Goal: Task Accomplishment & Management: Manage account settings

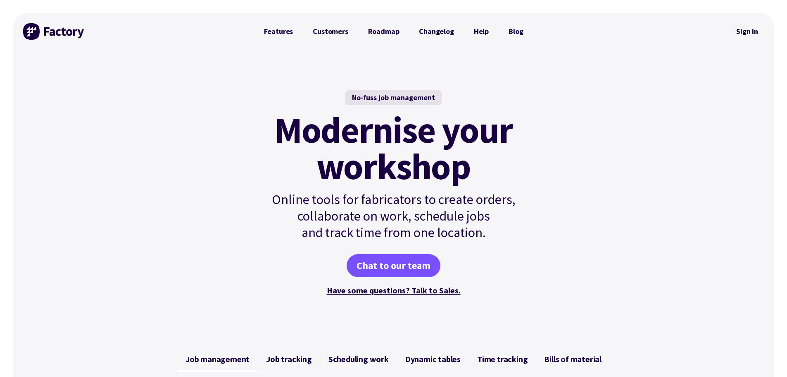
click at [744, 31] on link "Sign in" at bounding box center [747, 31] width 33 height 19
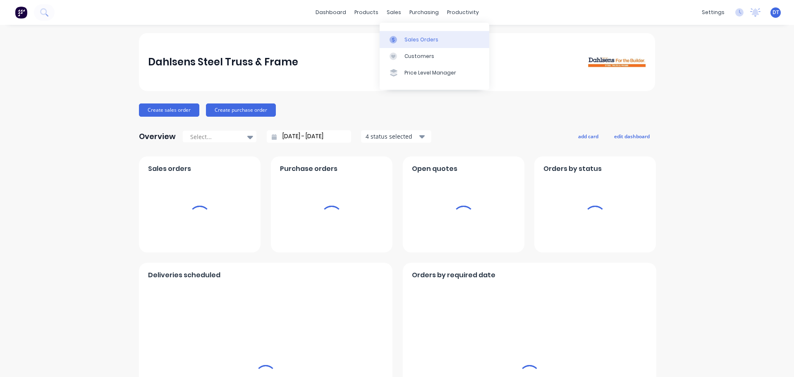
click at [401, 43] on div at bounding box center [395, 39] width 12 height 7
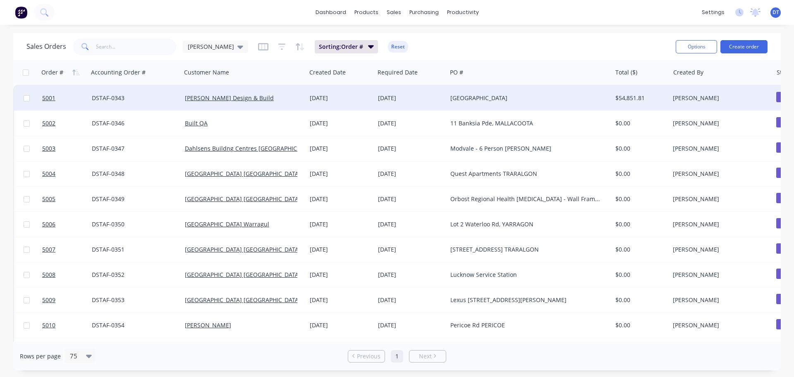
click at [537, 97] on div "[GEOGRAPHIC_DATA]" at bounding box center [525, 98] width 150 height 8
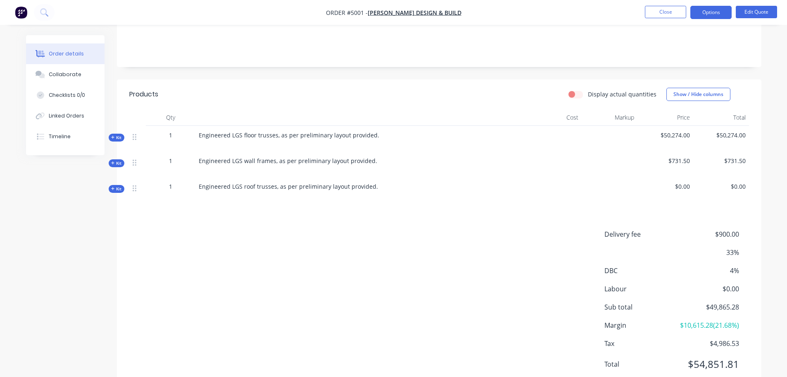
scroll to position [165, 0]
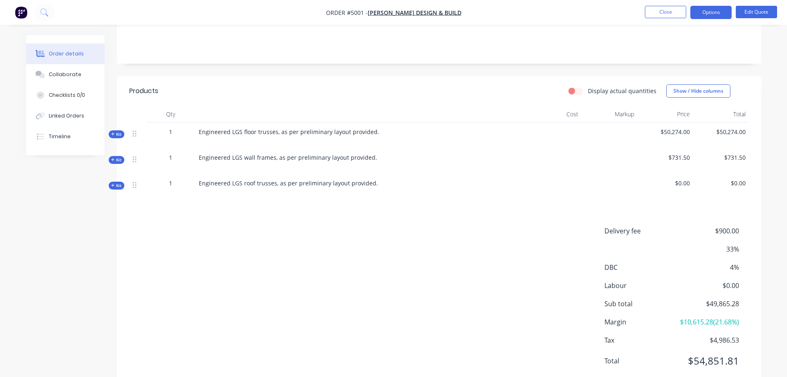
click at [113, 132] on icon at bounding box center [113, 134] width 4 height 4
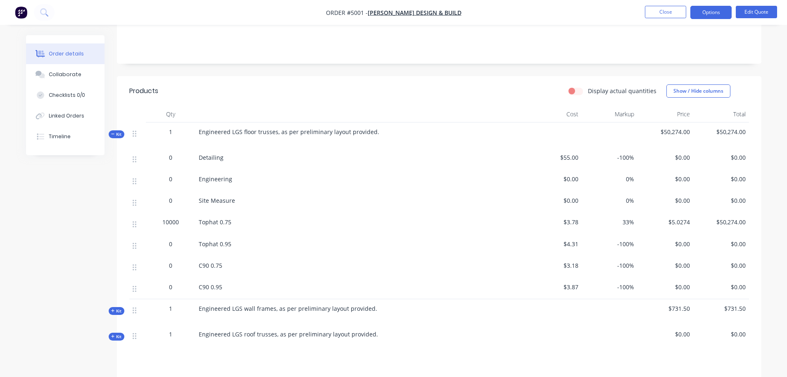
click at [117, 131] on span "Kit" at bounding box center [116, 134] width 11 height 6
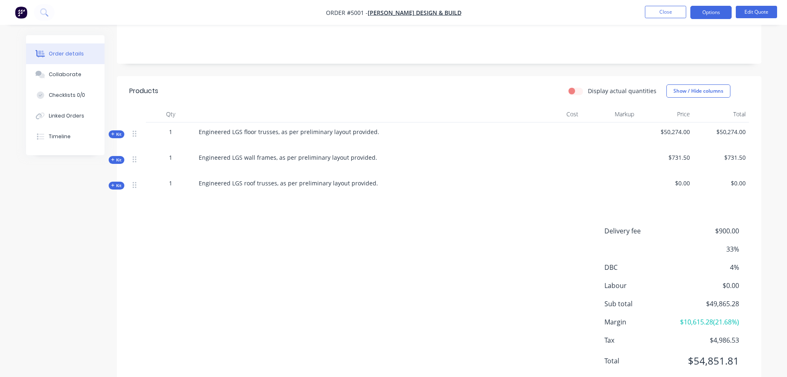
click at [110, 130] on div "Kit" at bounding box center [117, 134] width 16 height 8
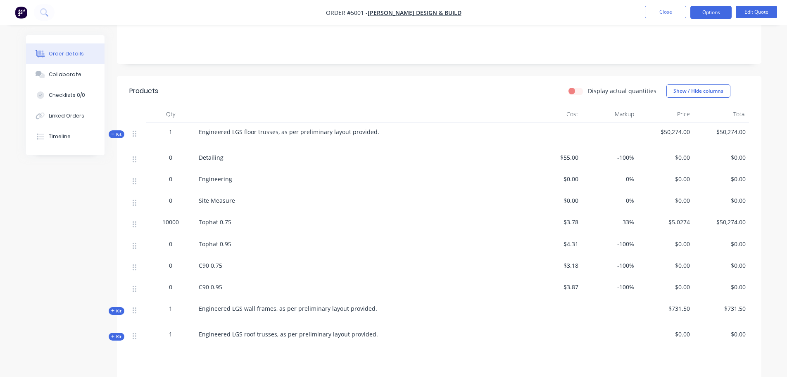
click at [116, 131] on span "Kit" at bounding box center [116, 134] width 11 height 6
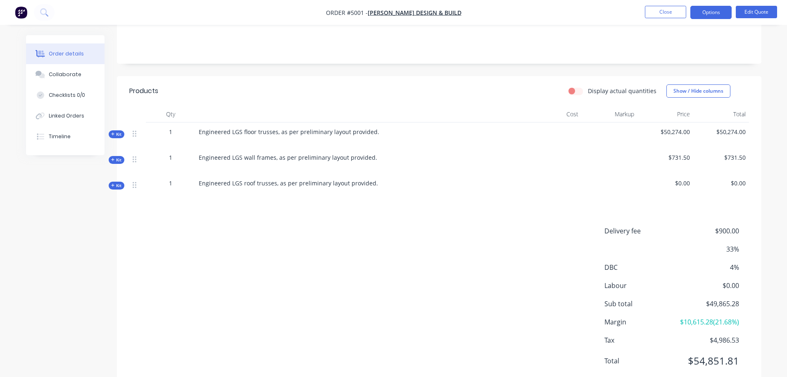
click at [117, 131] on span "Kit" at bounding box center [116, 134] width 11 height 6
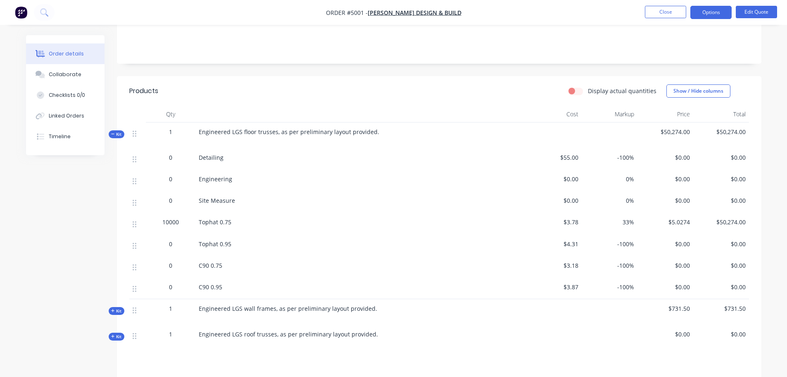
click at [117, 131] on span "Kit" at bounding box center [116, 134] width 11 height 6
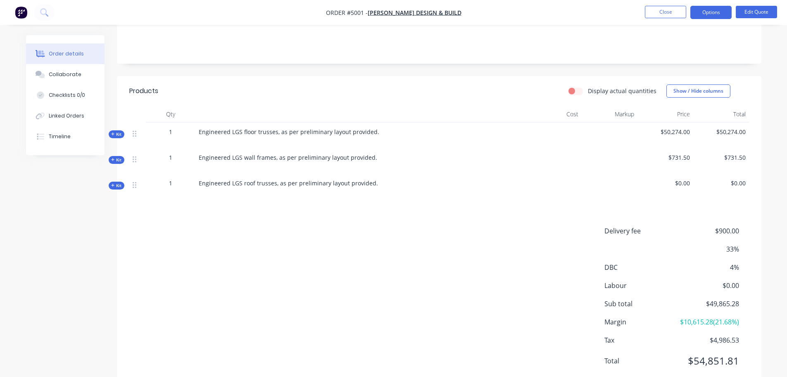
click at [174, 196] on div "Products Display actual quantities Show / Hide columns Qty Cost Markup Price To…" at bounding box center [439, 232] width 645 height 313
click at [747, 13] on button "Edit Quote" at bounding box center [756, 12] width 41 height 12
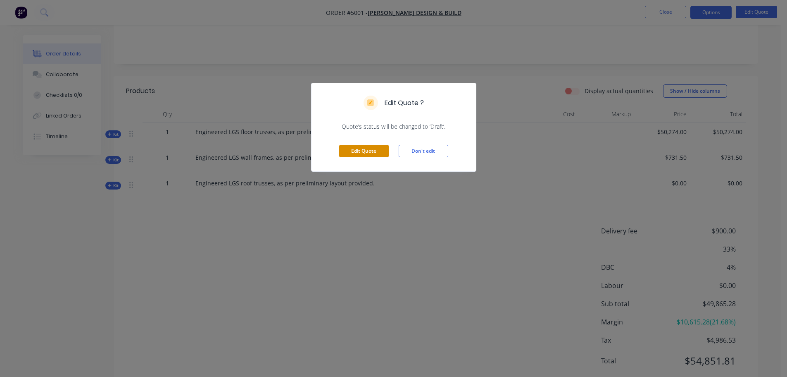
click at [372, 151] on button "Edit Quote" at bounding box center [364, 151] width 50 height 12
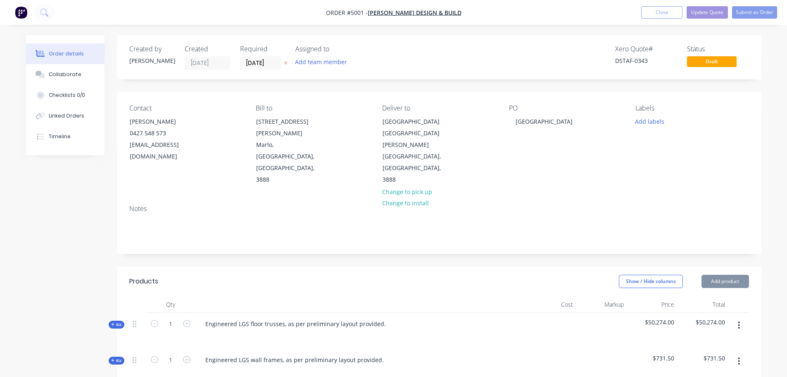
scroll to position [124, 0]
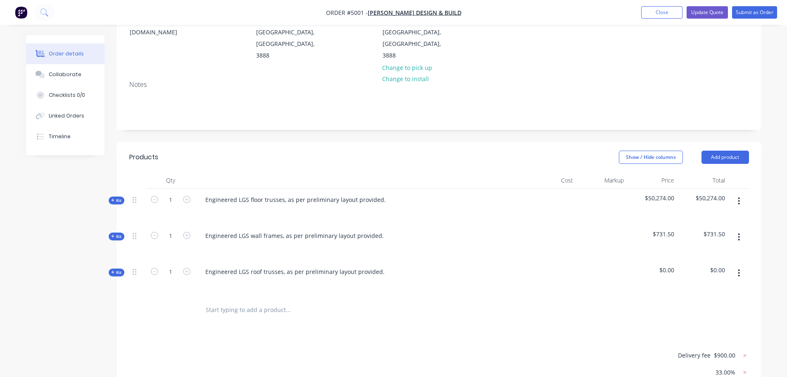
click at [113, 198] on icon at bounding box center [113, 200] width 4 height 4
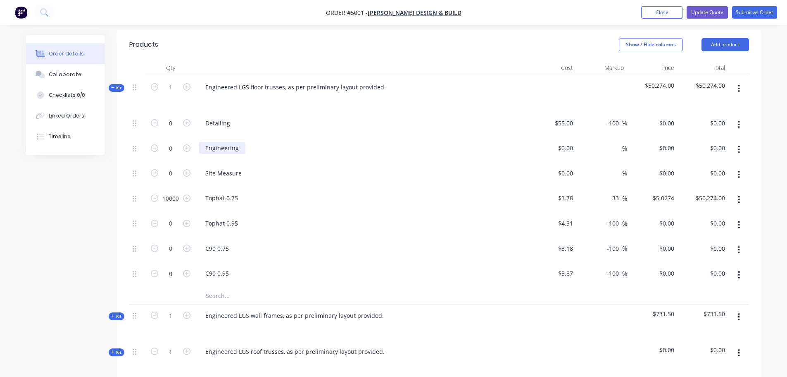
scroll to position [248, 0]
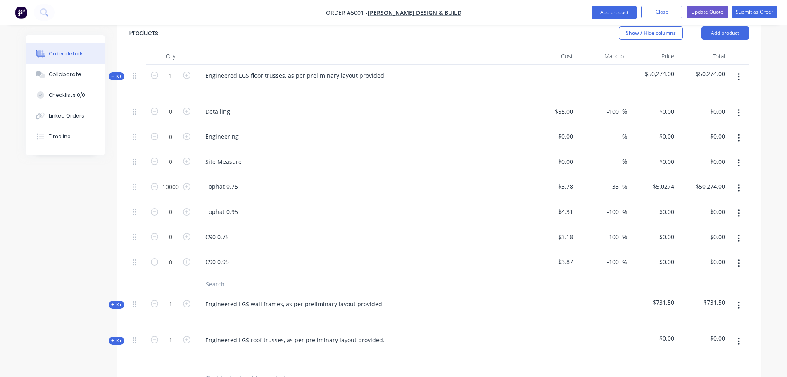
click at [113, 74] on icon at bounding box center [113, 76] width 4 height 4
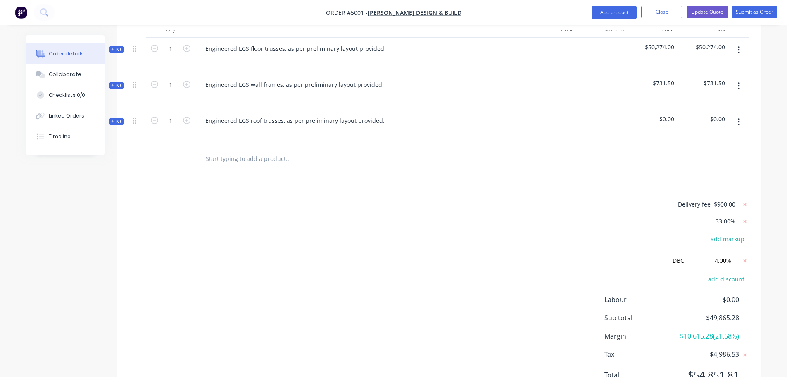
scroll to position [289, 0]
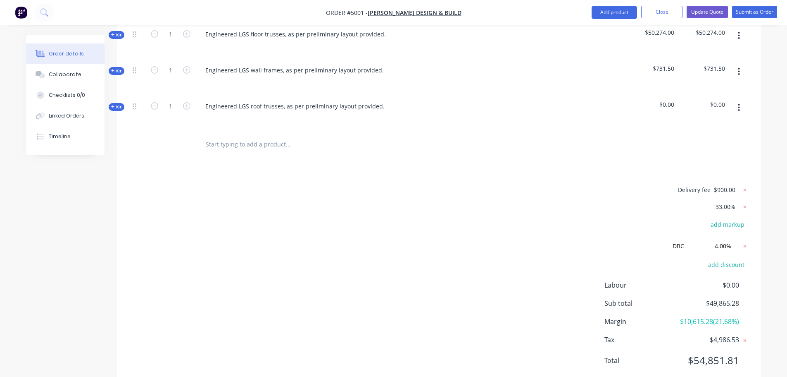
click at [244, 136] on input "text" at bounding box center [287, 144] width 165 height 17
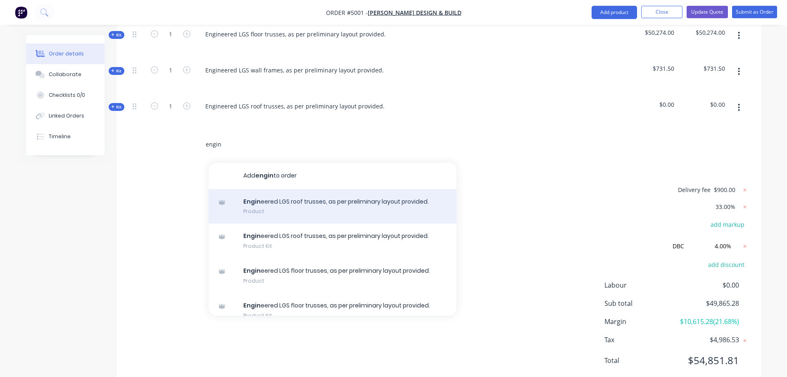
type input "engin"
click at [275, 189] on div "Engin eered LGS roof trusses, as per preliminary layout provided. Product" at bounding box center [333, 206] width 248 height 35
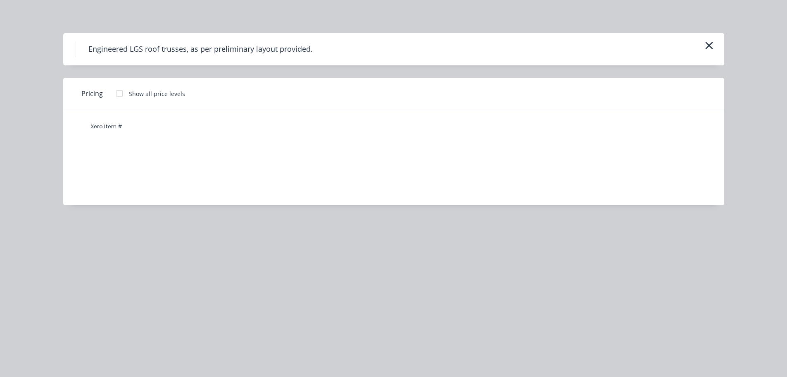
click at [117, 94] on div at bounding box center [119, 93] width 17 height 17
click at [120, 93] on div at bounding box center [119, 93] width 17 height 17
click at [252, 43] on h4 "Engineered LGS roof trusses, as per preliminary layout provided." at bounding box center [201, 49] width 250 height 16
click at [458, 189] on div "Xero Item #" at bounding box center [387, 151] width 649 height 83
click at [107, 143] on div "Xero Item #" at bounding box center [387, 151] width 649 height 83
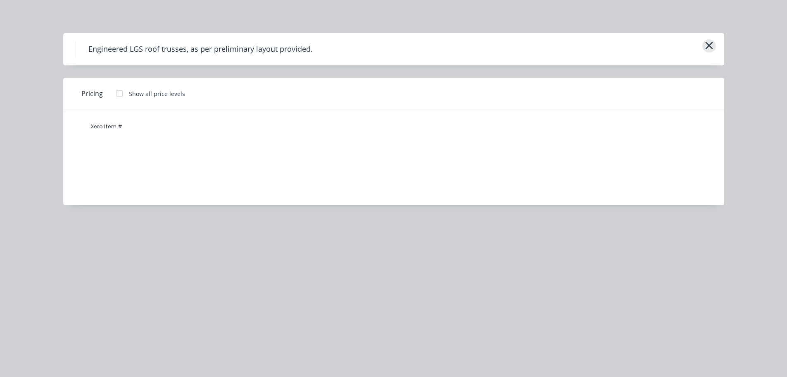
click at [711, 48] on icon "button" at bounding box center [709, 45] width 7 height 7
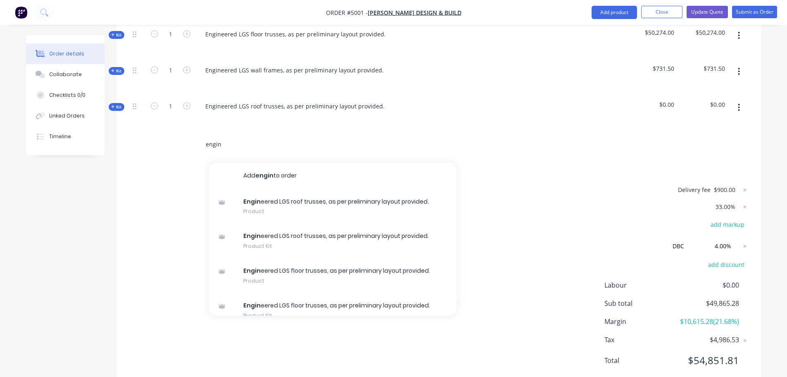
click at [240, 136] on input "engin" at bounding box center [287, 144] width 165 height 17
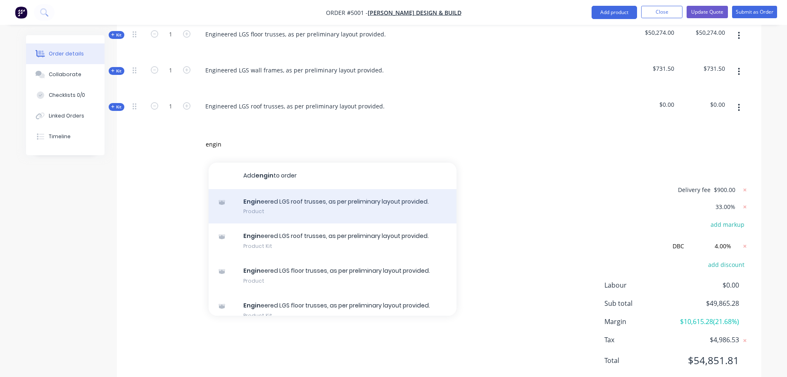
click at [280, 189] on div "Engin eered LGS roof trusses, as per preliminary layout provided. Product" at bounding box center [333, 206] width 248 height 35
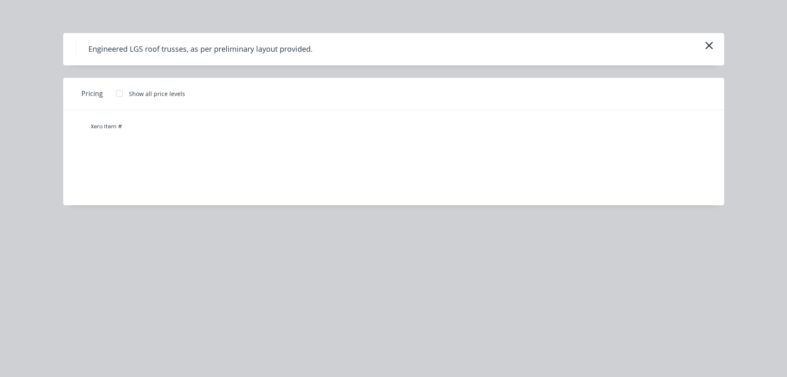
click at [119, 96] on div at bounding box center [119, 93] width 17 height 17
click at [324, 230] on div "Engineered LGS roof trusses, as per preliminary layout provided. Pricing Show a…" at bounding box center [393, 188] width 787 height 377
click at [705, 44] on icon "button" at bounding box center [709, 46] width 9 height 12
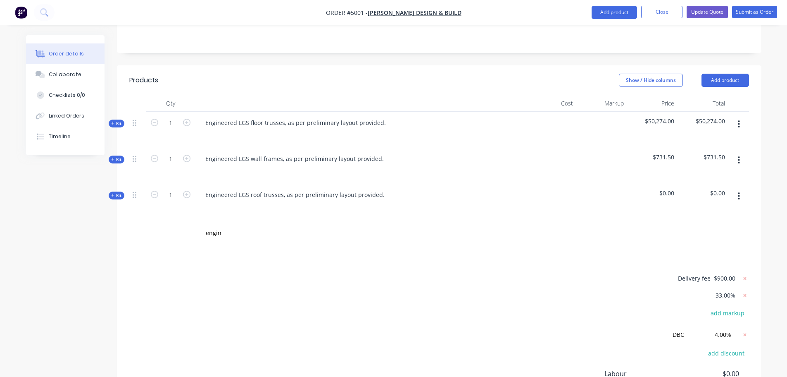
scroll to position [165, 0]
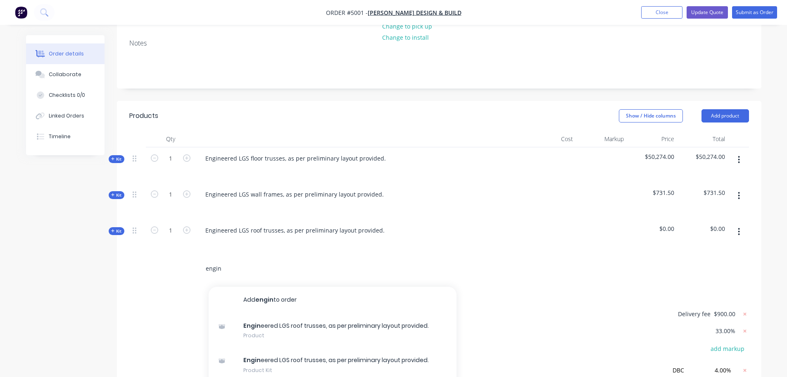
click at [235, 260] on input "engin" at bounding box center [287, 268] width 165 height 17
drag, startPoint x: 228, startPoint y: 244, endPoint x: 144, endPoint y: 238, distance: 84.6
click at [144, 255] on div "engin Add engin to order Engin eered LGS roof trusses, as per preliminary layou…" at bounding box center [439, 268] width 620 height 27
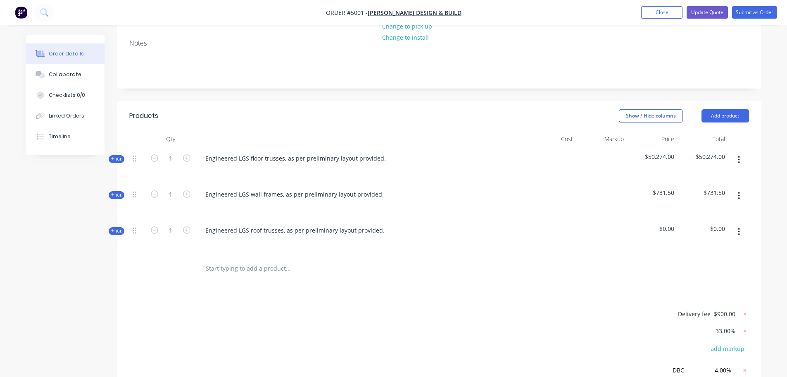
click at [115, 156] on span "Kit" at bounding box center [116, 159] width 11 height 6
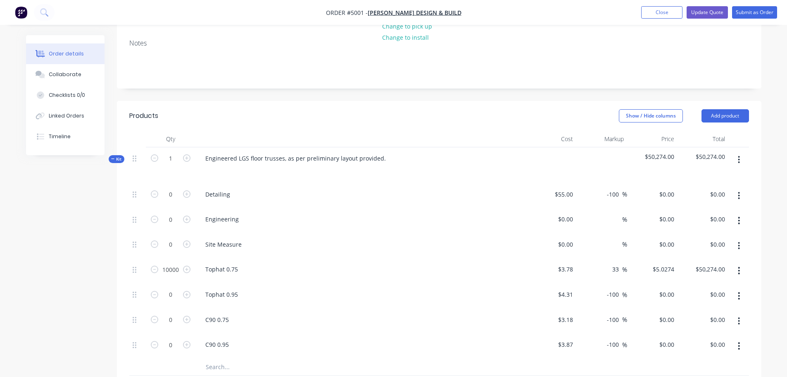
click at [115, 156] on span "Kit" at bounding box center [116, 159] width 11 height 6
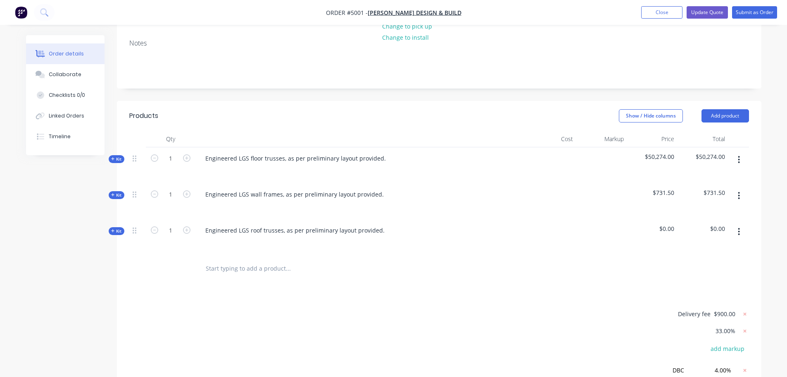
click at [113, 156] on span "Kit" at bounding box center [116, 159] width 11 height 6
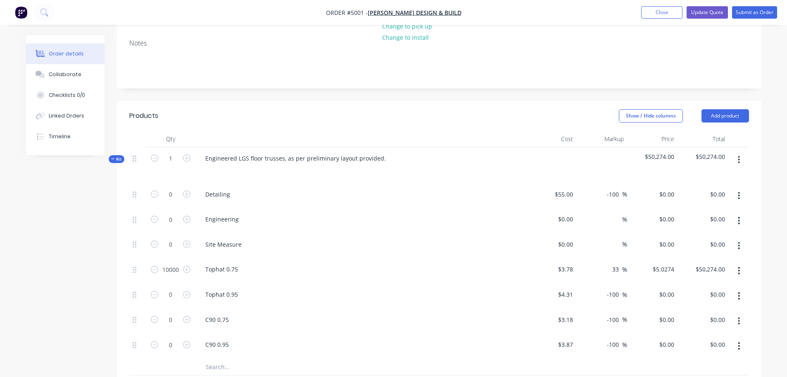
click at [112, 157] on icon at bounding box center [113, 159] width 4 height 4
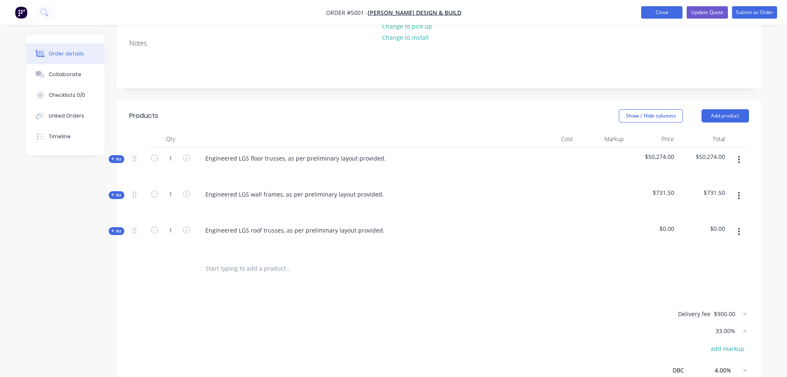
click at [657, 13] on button "Close" at bounding box center [662, 12] width 41 height 12
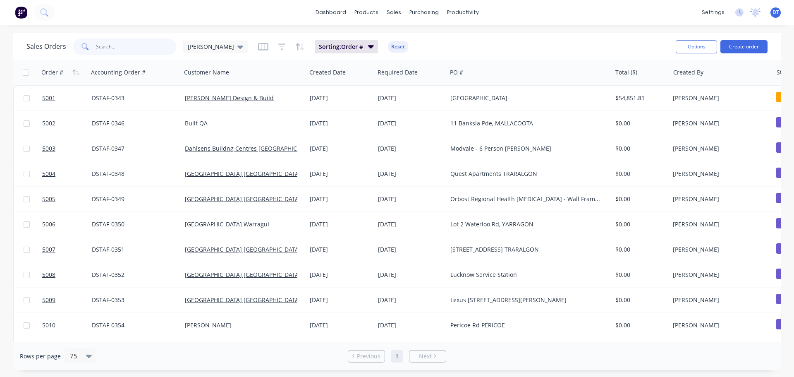
click at [103, 45] on input "text" at bounding box center [136, 46] width 81 height 17
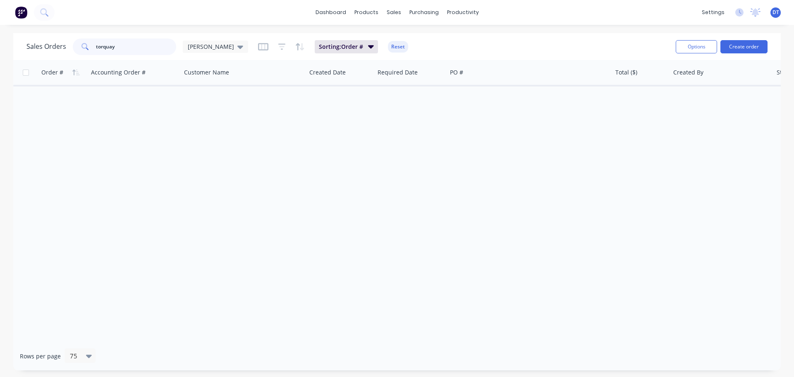
click at [149, 49] on input "torquay" at bounding box center [136, 46] width 81 height 17
click at [237, 46] on icon at bounding box center [240, 46] width 6 height 3
click at [128, 43] on input "torquay" at bounding box center [136, 46] width 81 height 17
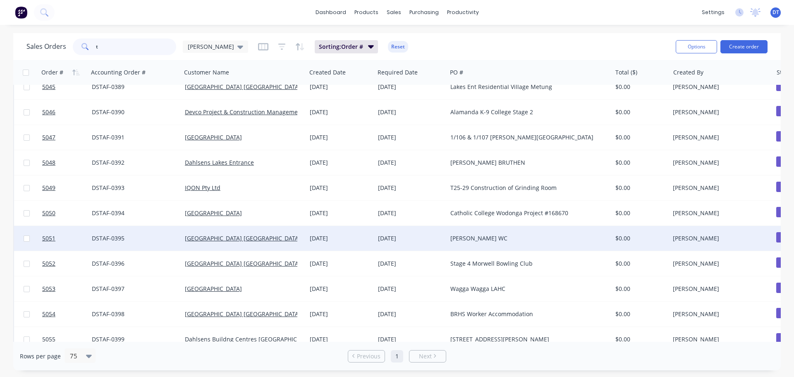
scroll to position [1106, 0]
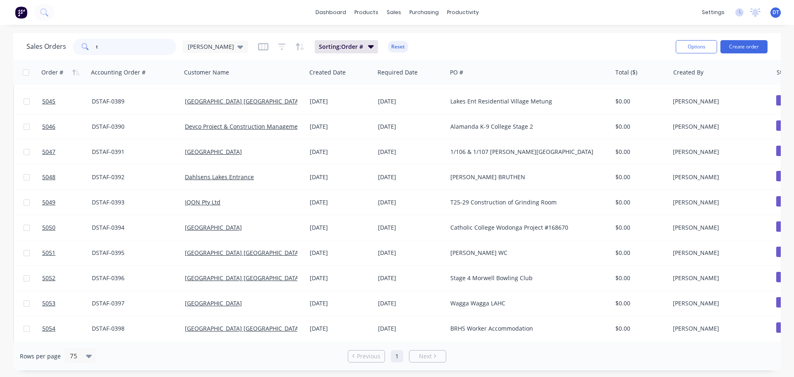
drag, startPoint x: 82, startPoint y: 42, endPoint x: 70, endPoint y: 38, distance: 12.2
click at [69, 39] on div "Sales Orders t [PERSON_NAME]" at bounding box center [137, 46] width 222 height 17
type input "espl"
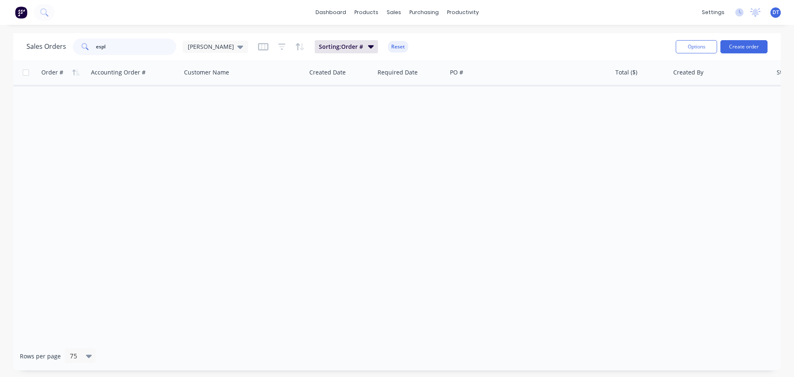
scroll to position [0, 0]
drag, startPoint x: 112, startPoint y: 49, endPoint x: 64, endPoint y: 50, distance: 48.8
click at [64, 50] on div "Sales Orders [PERSON_NAME]" at bounding box center [137, 46] width 222 height 17
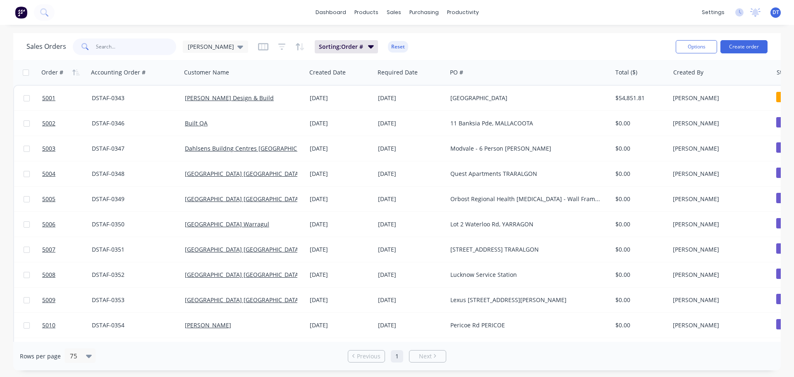
click at [131, 41] on input "text" at bounding box center [136, 46] width 81 height 17
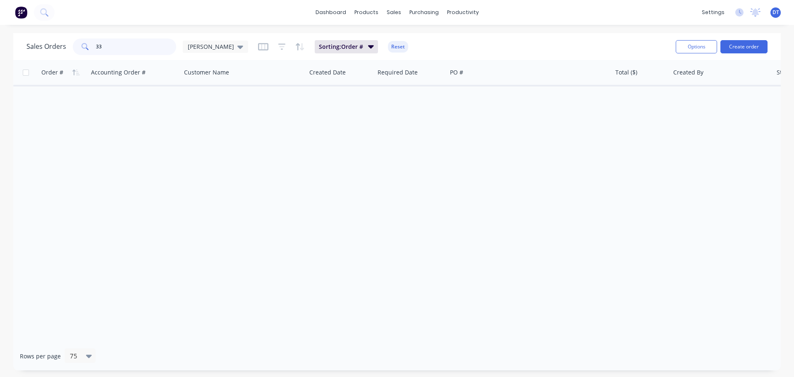
type input "3"
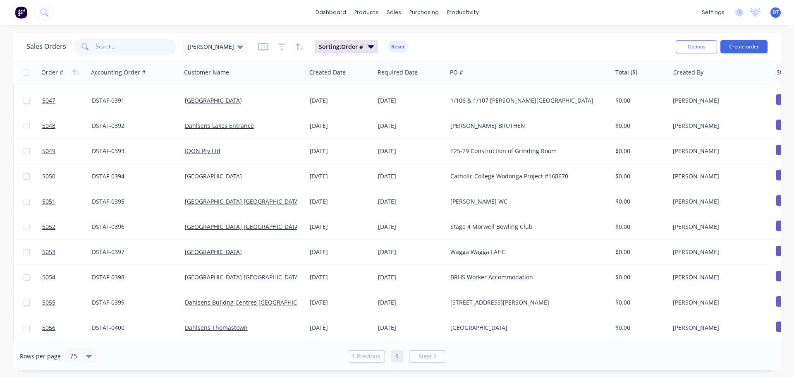
scroll to position [1437, 0]
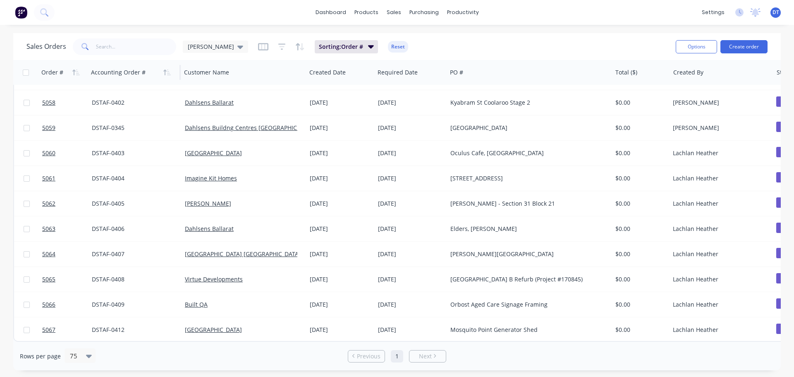
click at [129, 72] on div at bounding box center [132, 72] width 82 height 17
click at [168, 75] on icon "button" at bounding box center [169, 72] width 4 height 6
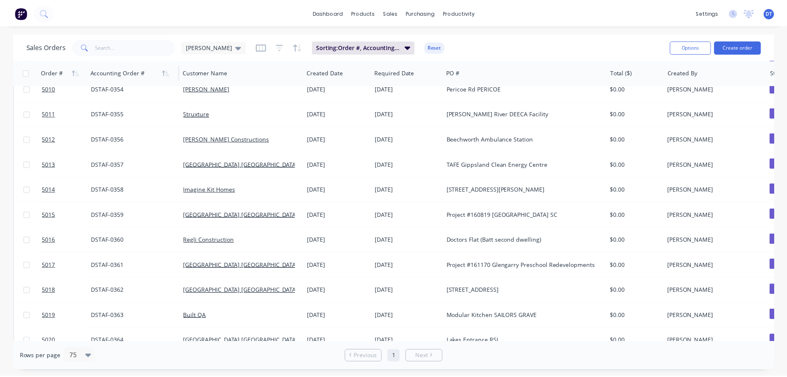
scroll to position [0, 0]
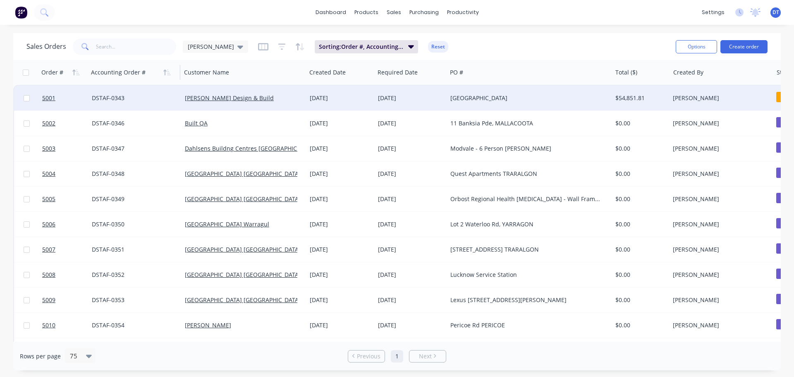
click at [299, 95] on div "[PERSON_NAME] Design & Build" at bounding box center [244, 98] width 118 height 8
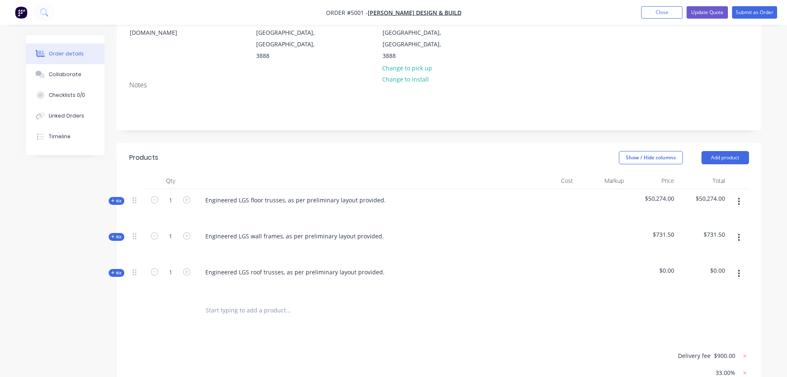
scroll to position [124, 0]
click at [119, 197] on span "Kit" at bounding box center [116, 200] width 11 height 6
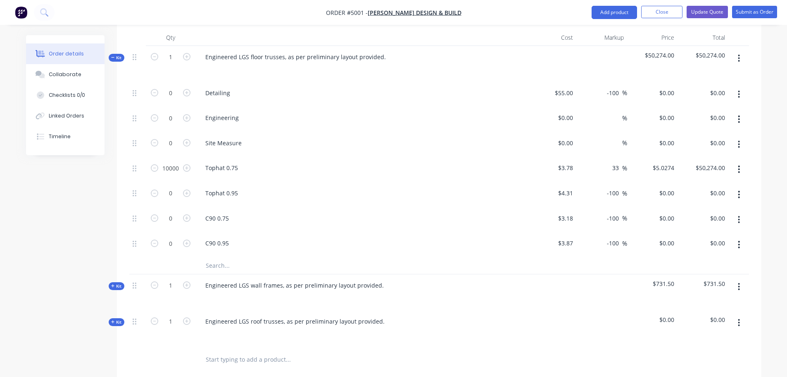
scroll to position [248, 0]
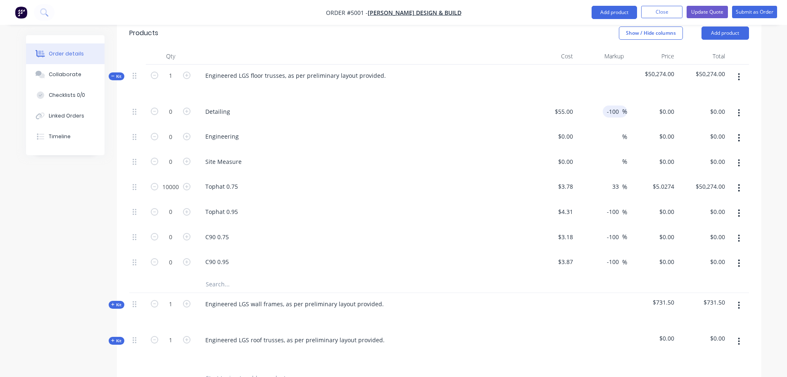
click at [617, 105] on input "-100" at bounding box center [614, 111] width 16 height 12
click at [610, 205] on input "-100" at bounding box center [614, 211] width 16 height 12
click at [614, 231] on input "-100" at bounding box center [614, 237] width 16 height 12
click at [572, 130] on input "0" at bounding box center [572, 136] width 10 height 12
type input "$0.00"
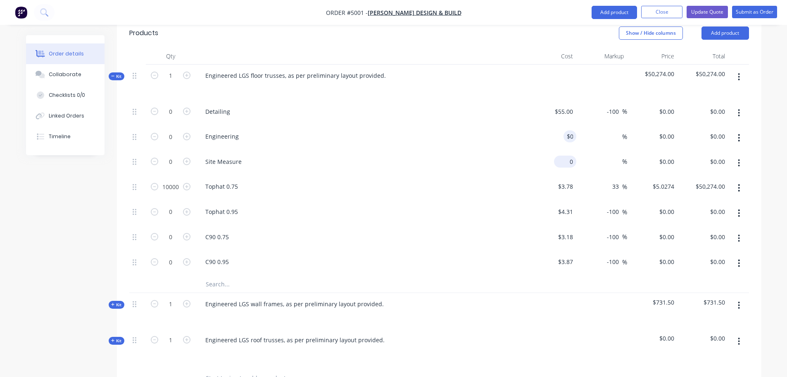
click at [572, 155] on input "0" at bounding box center [567, 161] width 19 height 12
type input "$0.00"
click at [224, 180] on div "Tophat 0.75" at bounding box center [222, 186] width 46 height 12
click at [739, 158] on icon "button" at bounding box center [739, 162] width 2 height 9
click at [709, 212] on div "Delete" at bounding box center [710, 218] width 64 height 12
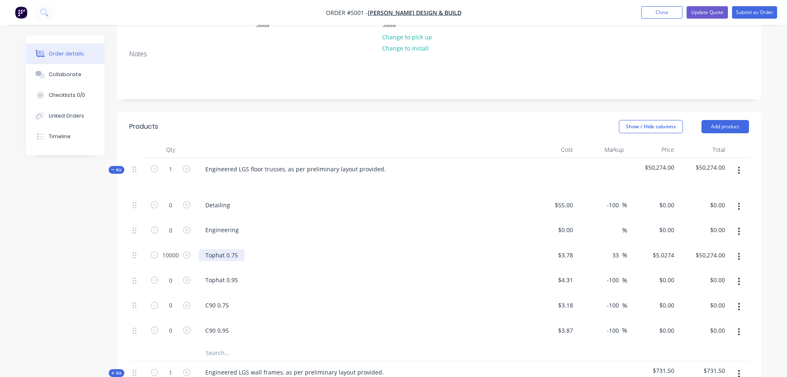
scroll to position [207, 0]
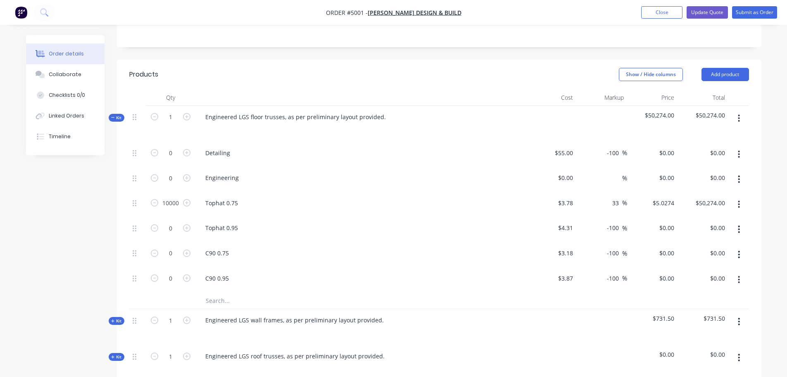
click at [115, 115] on span "Kit" at bounding box center [116, 118] width 11 height 6
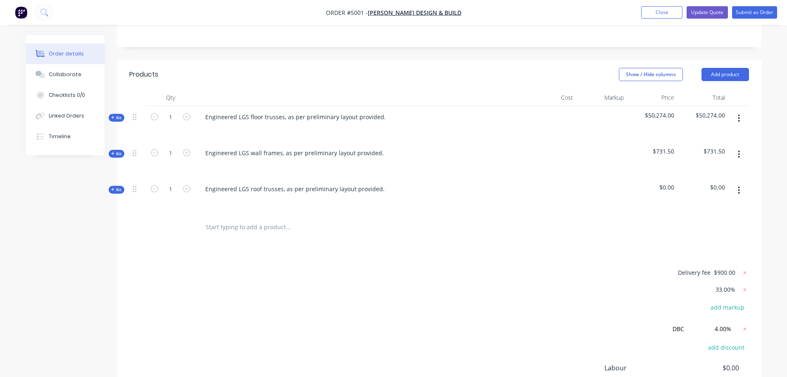
click at [116, 115] on span "Kit" at bounding box center [116, 118] width 11 height 6
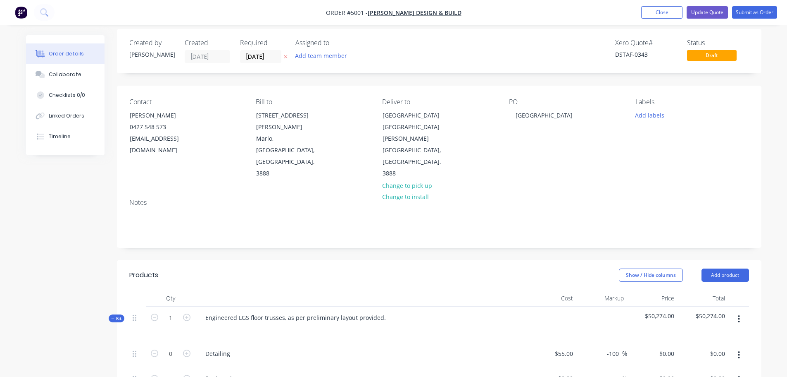
scroll to position [0, 0]
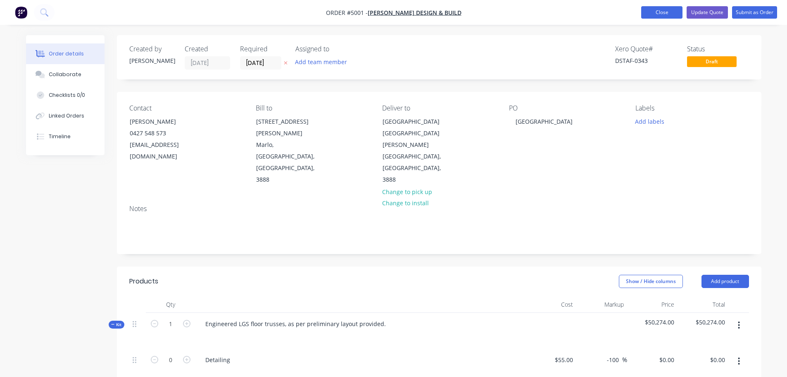
click at [667, 16] on button "Close" at bounding box center [662, 12] width 41 height 12
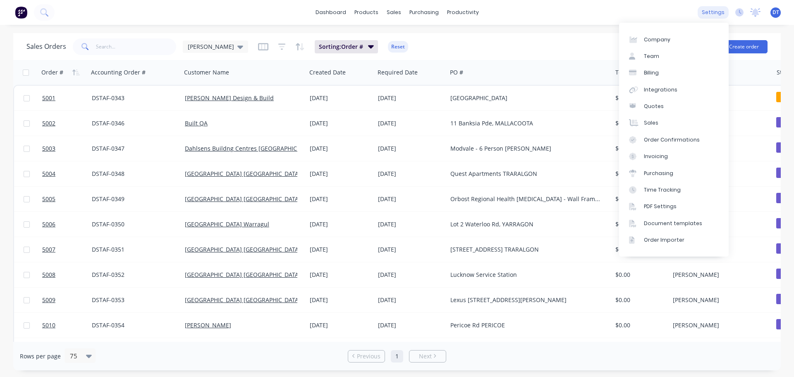
drag, startPoint x: 701, startPoint y: 7, endPoint x: 710, endPoint y: 14, distance: 11.2
click at [707, 12] on div "settings" at bounding box center [712, 12] width 31 height 12
click at [665, 224] on div "Document templates" at bounding box center [673, 222] width 58 height 7
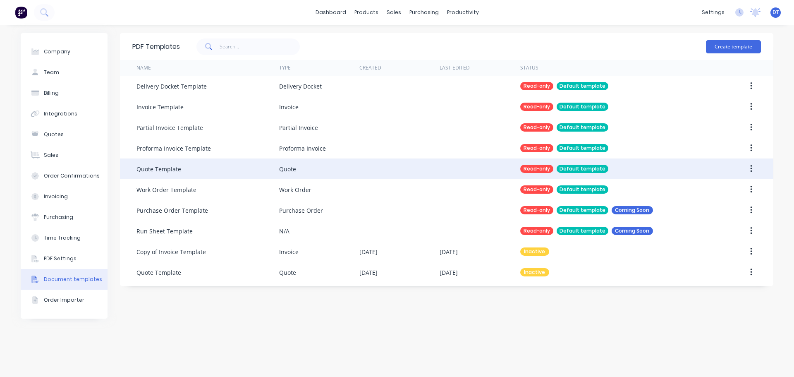
click at [752, 170] on button "button" at bounding box center [750, 168] width 19 height 15
click at [224, 162] on div "Quote Template" at bounding box center [207, 168] width 143 height 21
click at [569, 168] on div "Default template" at bounding box center [582, 169] width 52 height 8
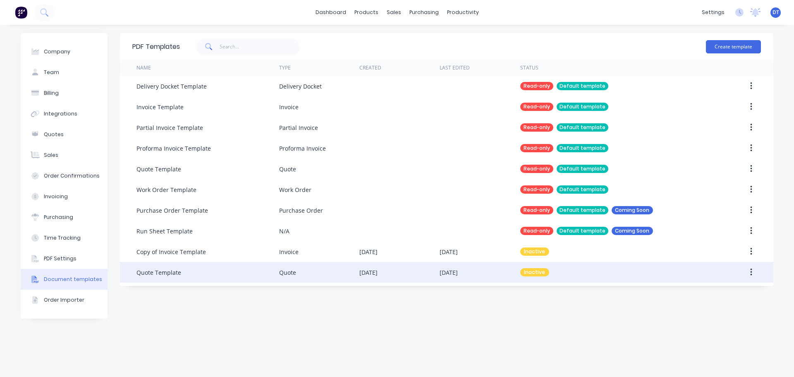
click at [752, 270] on button "button" at bounding box center [750, 272] width 19 height 15
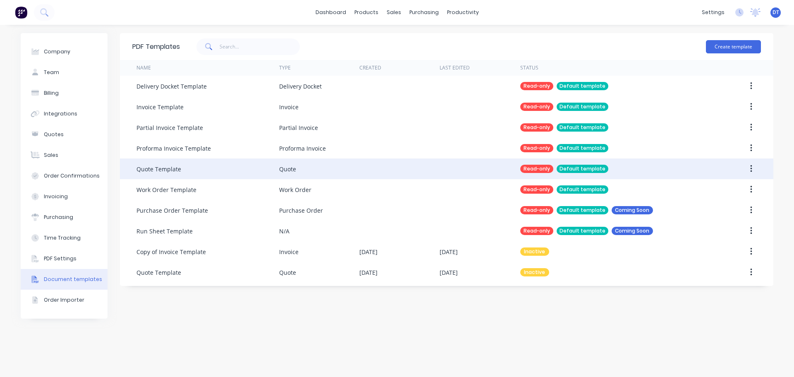
click at [154, 167] on div "Quote Template" at bounding box center [158, 169] width 45 height 9
click at [569, 169] on div "Default template" at bounding box center [582, 169] width 52 height 8
click at [752, 165] on button "button" at bounding box center [750, 168] width 19 height 15
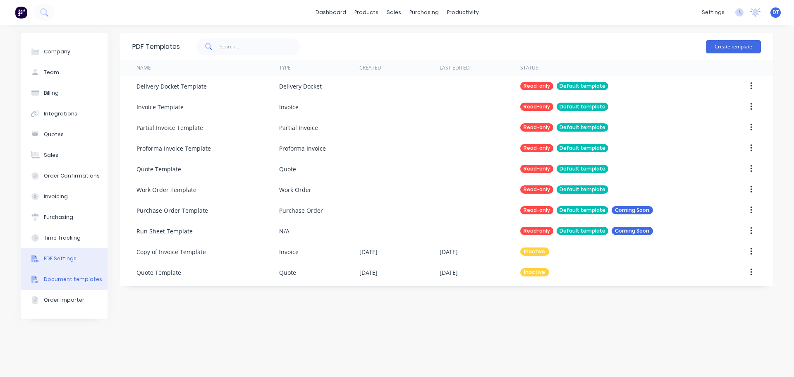
click at [61, 260] on div "PDF Settings" at bounding box center [60, 258] width 33 height 7
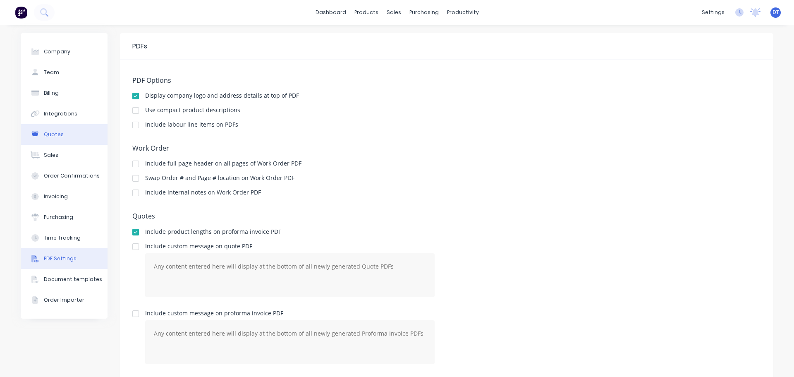
click at [51, 131] on button "Quotes" at bounding box center [64, 134] width 87 height 21
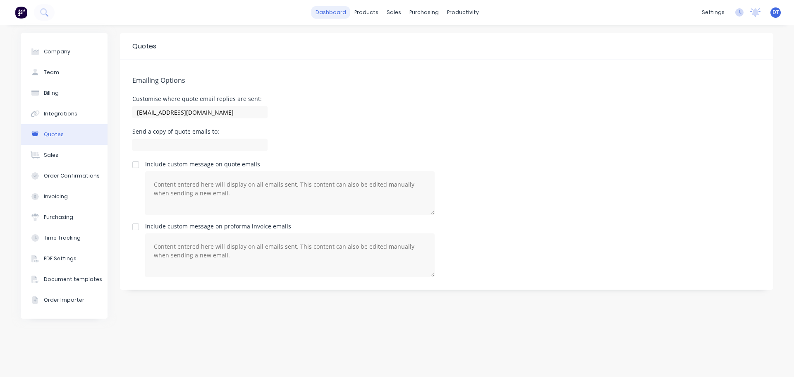
click at [344, 12] on link "dashboard" at bounding box center [330, 12] width 39 height 12
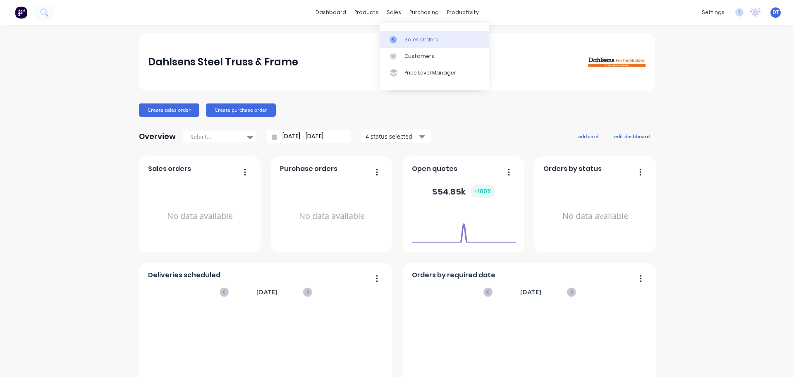
click at [406, 37] on div "Sales Orders" at bounding box center [421, 39] width 34 height 7
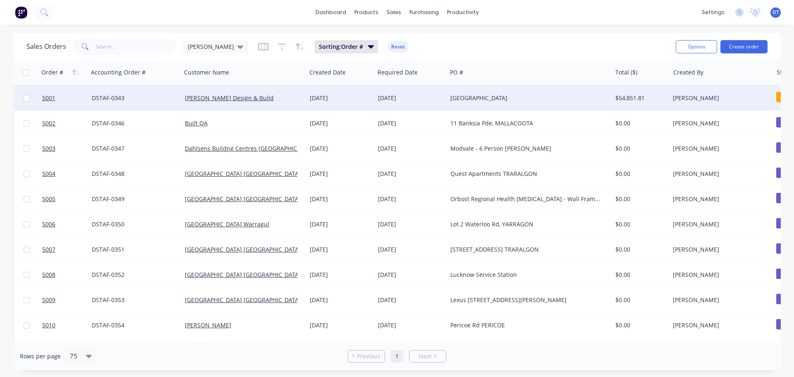
click at [489, 95] on div "[GEOGRAPHIC_DATA]" at bounding box center [525, 98] width 150 height 8
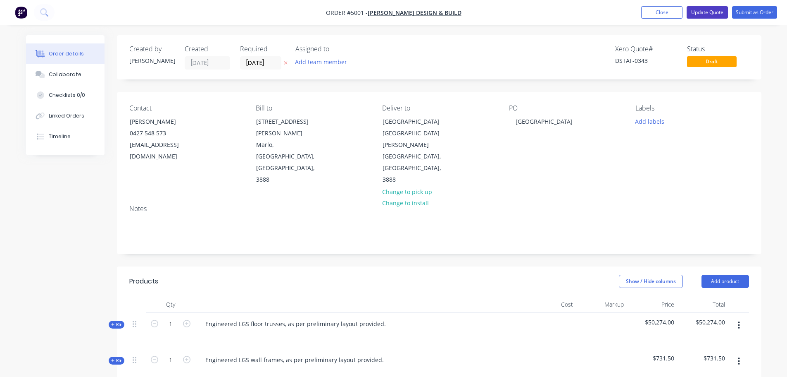
click at [705, 14] on button "Update Quote" at bounding box center [707, 12] width 41 height 12
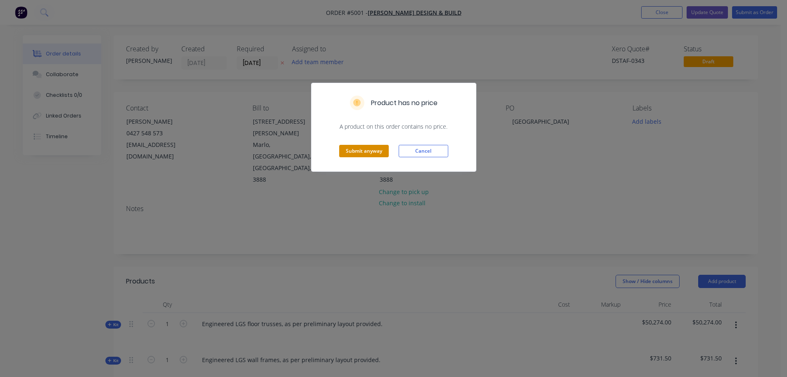
click at [360, 152] on button "Submit anyway" at bounding box center [364, 151] width 50 height 12
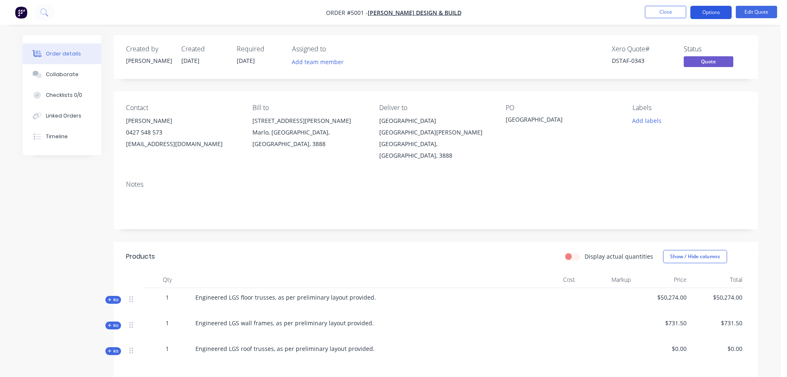
click at [709, 14] on button "Options" at bounding box center [711, 12] width 41 height 13
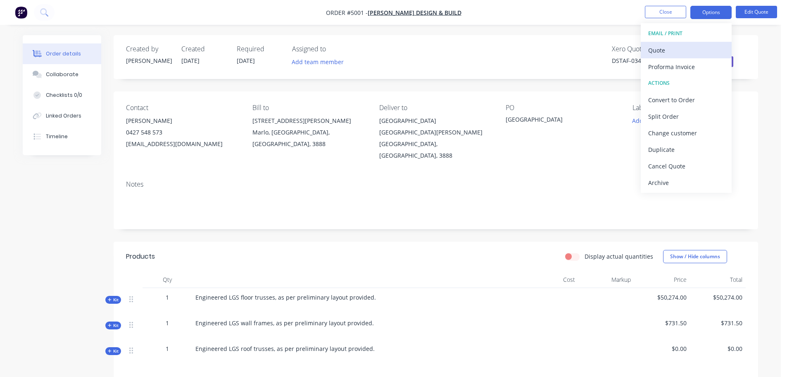
click at [658, 50] on div "Quote" at bounding box center [687, 50] width 76 height 12
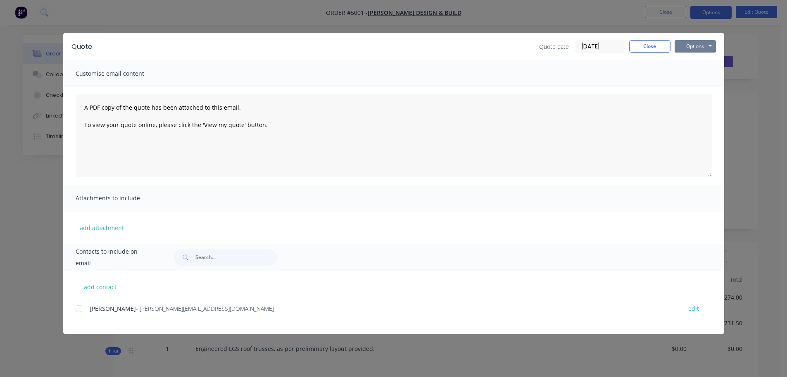
click at [714, 48] on button "Options" at bounding box center [695, 46] width 41 height 12
click at [702, 63] on button "Preview" at bounding box center [701, 61] width 53 height 14
click at [650, 48] on button "Close" at bounding box center [650, 46] width 41 height 12
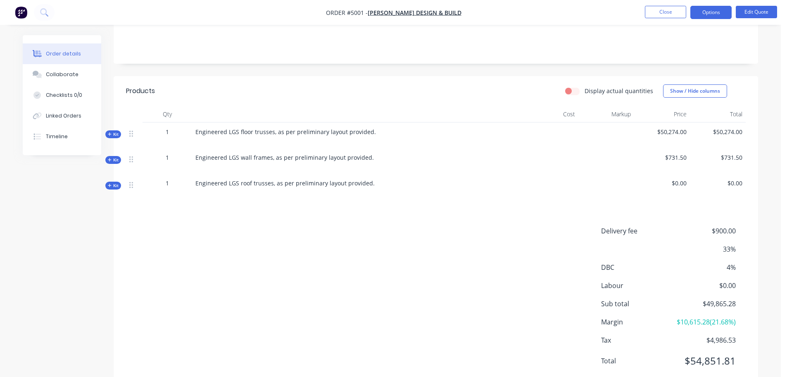
scroll to position [188, 0]
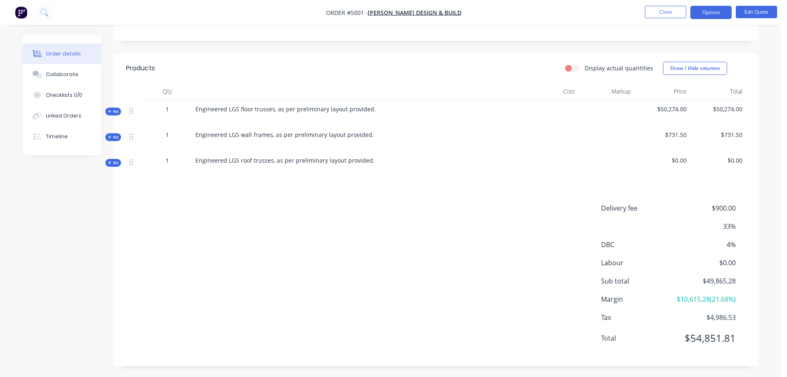
click at [730, 221] on span "33%" at bounding box center [705, 226] width 61 height 10
click at [727, 239] on span "4%" at bounding box center [705, 244] width 61 height 10
click at [728, 239] on span "4%" at bounding box center [705, 244] width 61 height 10
click at [725, 189] on div "Products Display actual quantities Show / Hide columns Qty Cost Markup Price To…" at bounding box center [436, 209] width 645 height 313
click at [728, 203] on span "$900.00" at bounding box center [705, 208] width 61 height 10
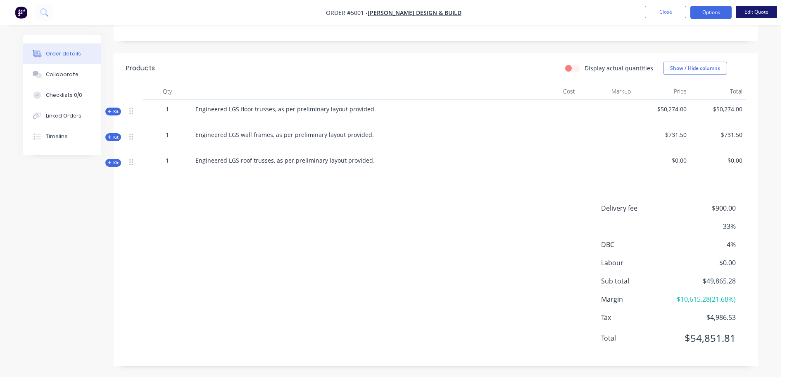
click at [752, 12] on button "Edit Quote" at bounding box center [756, 12] width 41 height 12
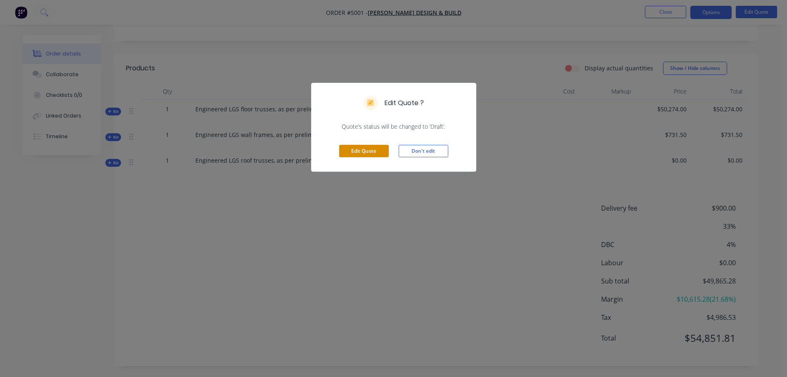
click at [355, 148] on button "Edit Quote" at bounding box center [364, 151] width 50 height 12
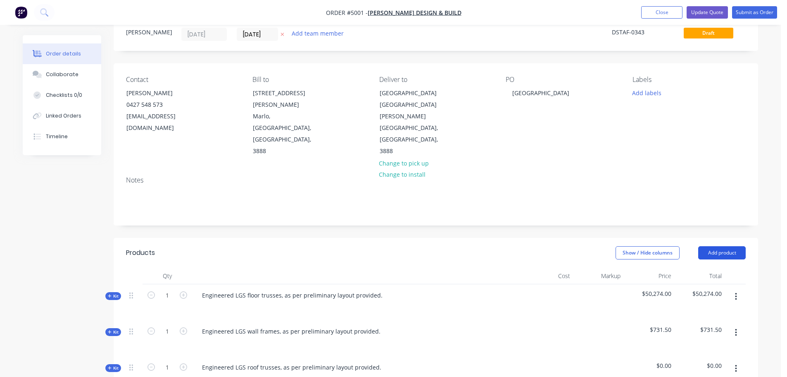
scroll to position [83, 0]
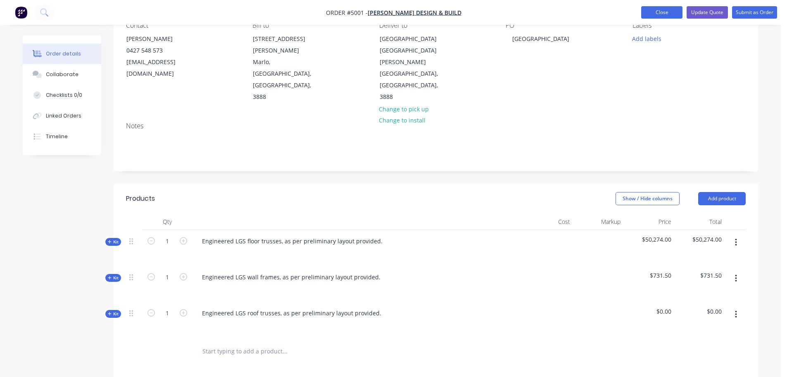
click at [662, 12] on button "Close" at bounding box center [662, 12] width 41 height 12
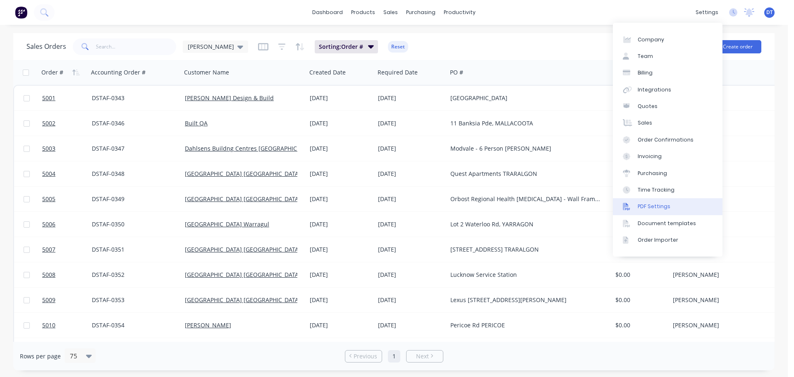
click at [656, 206] on div "PDF Settings" at bounding box center [653, 206] width 33 height 7
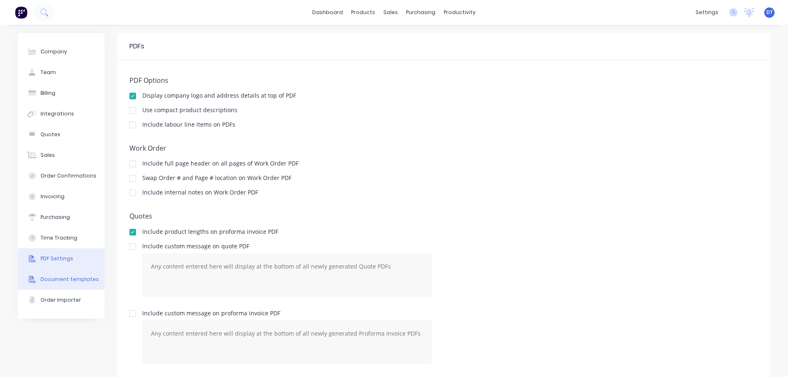
click at [52, 280] on div "Document templates" at bounding box center [70, 278] width 58 height 7
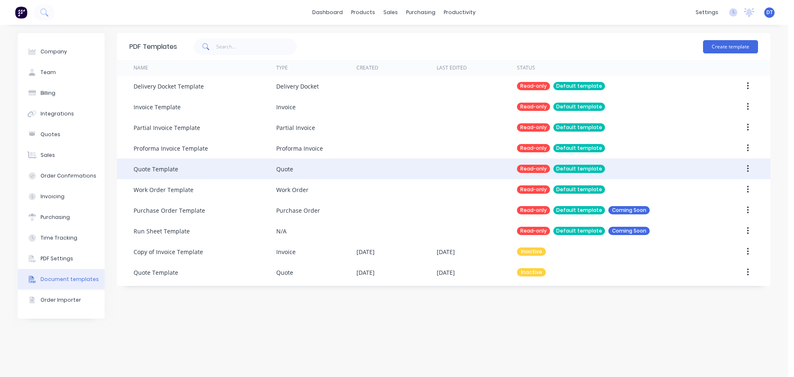
click at [746, 164] on button "button" at bounding box center [747, 168] width 19 height 15
click at [748, 167] on icon "button" at bounding box center [748, 168] width 2 height 9
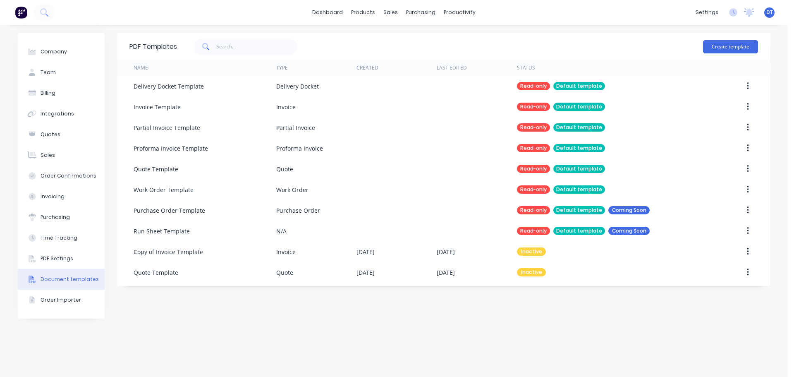
click at [18, 14] on img at bounding box center [21, 12] width 12 height 12
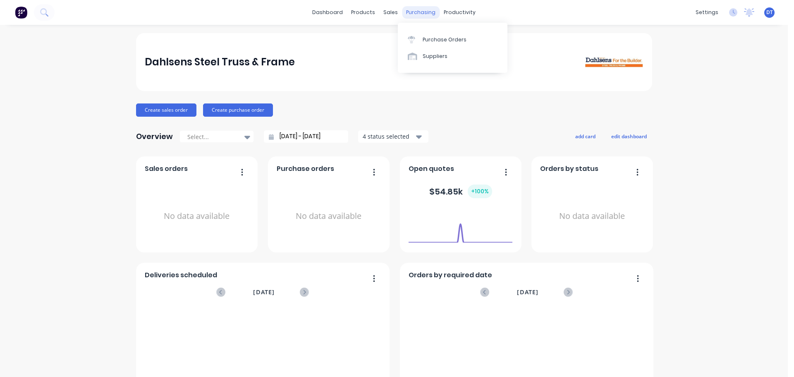
click at [420, 12] on div "purchasing" at bounding box center [421, 12] width 38 height 12
click at [405, 40] on div "Sales Orders" at bounding box center [418, 39] width 34 height 7
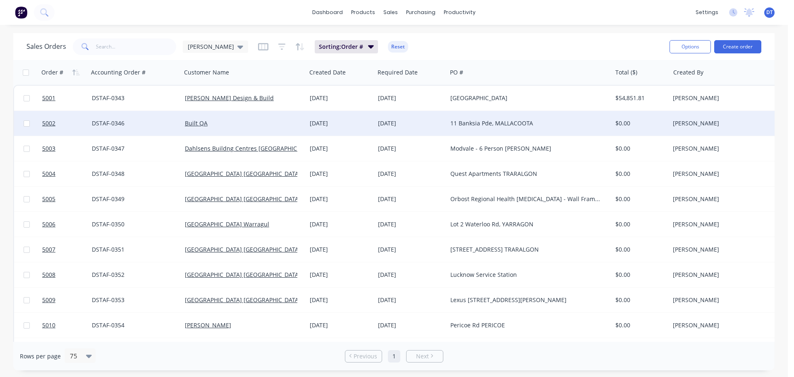
click at [489, 123] on div "11 Banksia Pde, MALLACOOTA" at bounding box center [525, 123] width 150 height 8
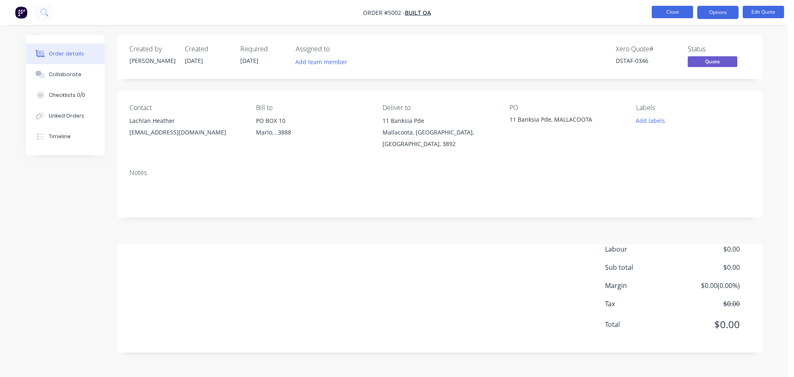
click at [673, 6] on button "Close" at bounding box center [671, 12] width 41 height 12
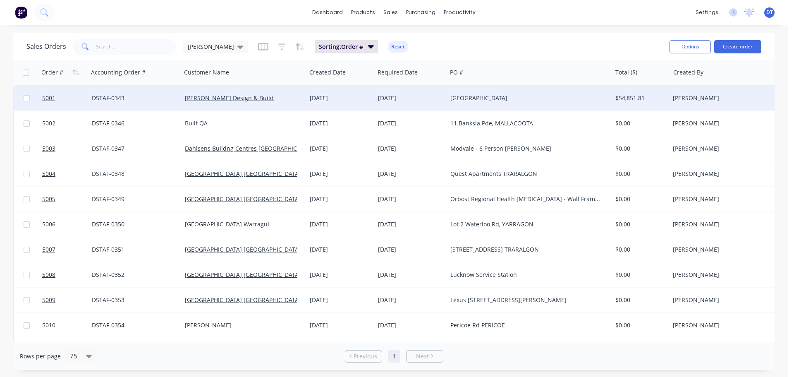
click at [468, 96] on div "[GEOGRAPHIC_DATA]" at bounding box center [525, 98] width 150 height 8
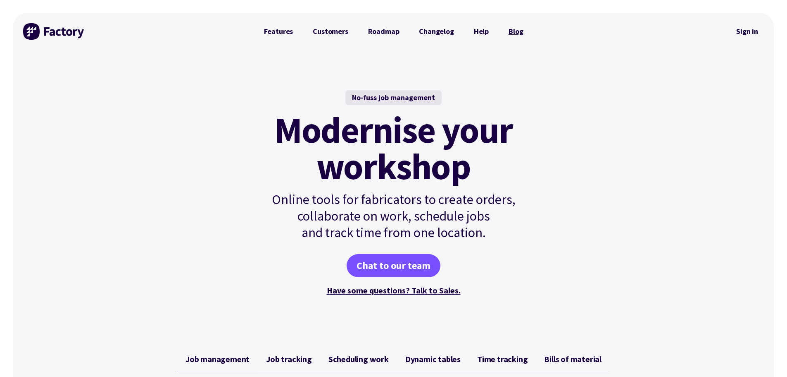
click at [508, 31] on link "Blog" at bounding box center [516, 31] width 34 height 17
click at [479, 34] on link "Help" at bounding box center [481, 31] width 35 height 17
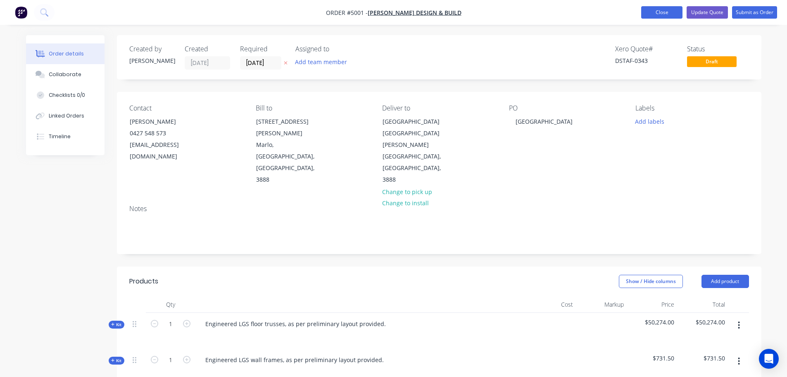
click at [668, 17] on button "Close" at bounding box center [662, 12] width 41 height 12
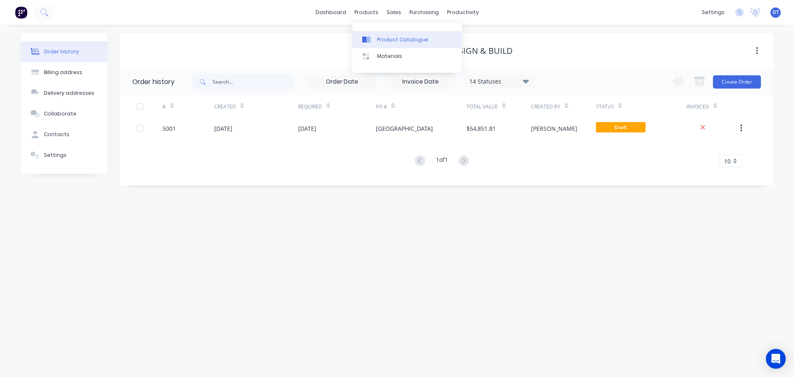
click at [379, 39] on div "Product Catalogue" at bounding box center [402, 39] width 51 height 7
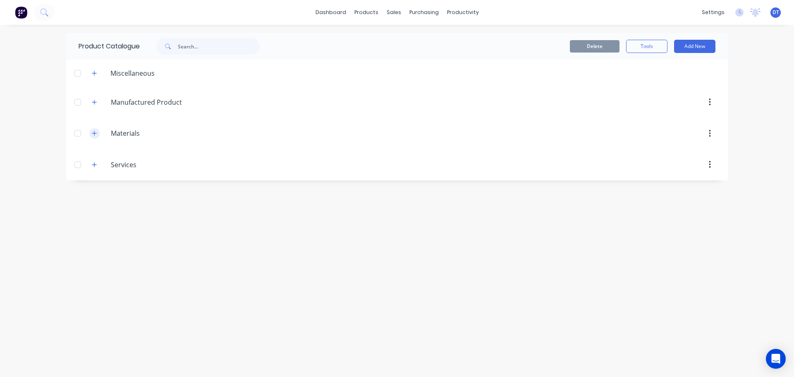
click at [91, 129] on span at bounding box center [94, 133] width 10 height 10
click at [95, 134] on icon "button" at bounding box center [94, 133] width 5 height 5
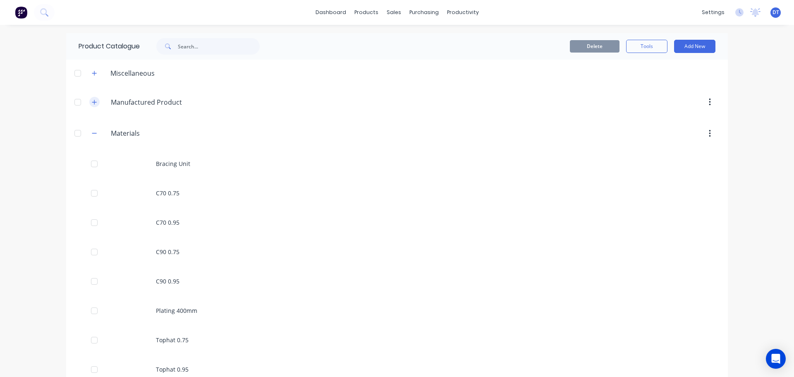
click at [94, 100] on icon "button" at bounding box center [94, 102] width 5 height 6
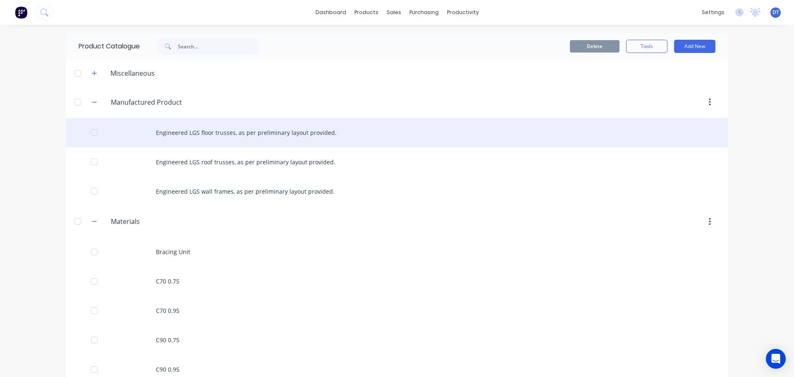
click at [284, 128] on div "Engineered LGS floor trusses, as per preliminary layout provided." at bounding box center [396, 132] width 661 height 29
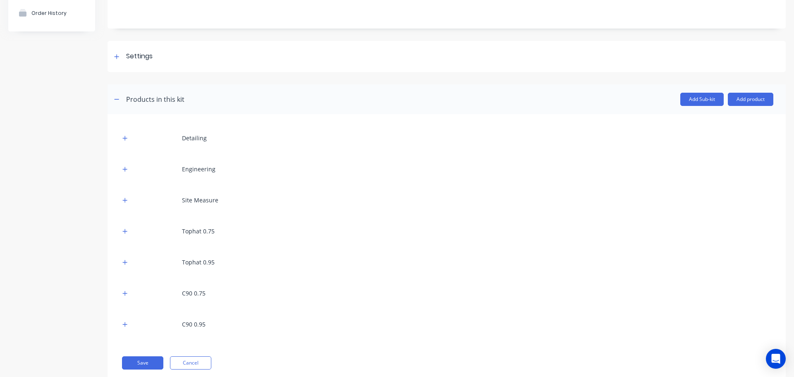
scroll to position [83, 0]
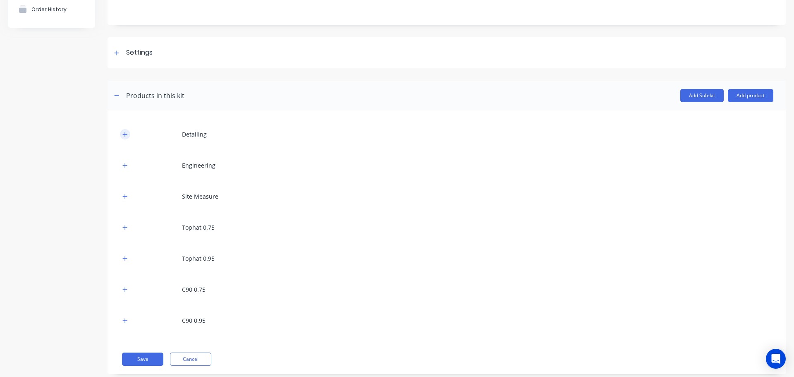
click at [124, 130] on button "button" at bounding box center [125, 134] width 10 height 10
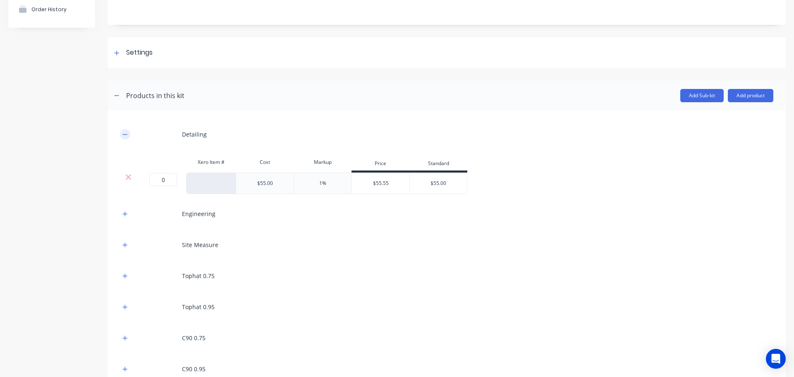
click at [127, 138] on button "button" at bounding box center [125, 134] width 10 height 10
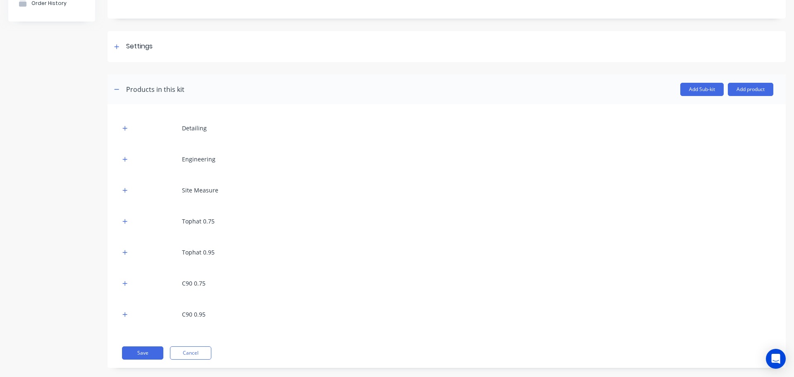
scroll to position [100, 0]
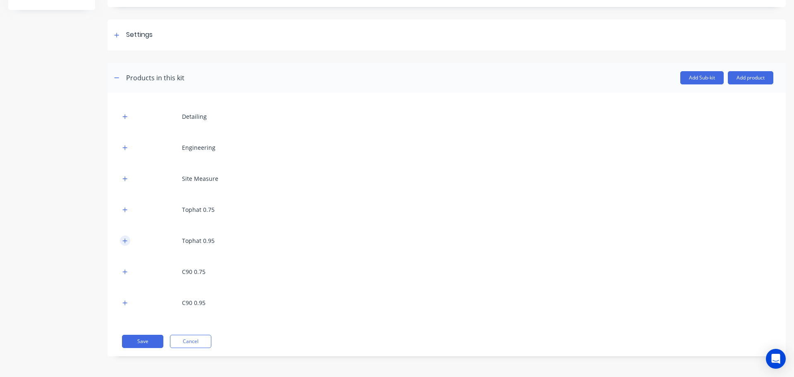
click at [130, 239] on div "Tophat 0.95" at bounding box center [446, 240] width 653 height 23
click at [128, 239] on button "button" at bounding box center [125, 240] width 10 height 10
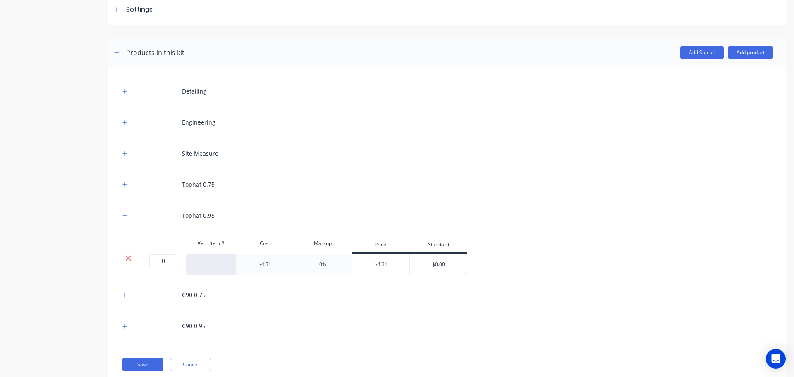
scroll to position [149, 0]
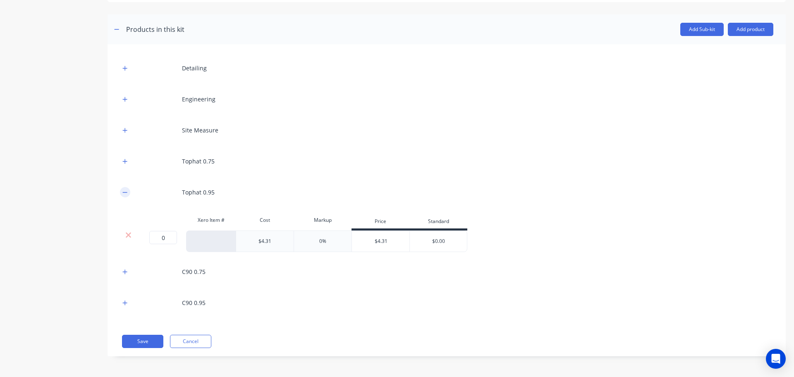
click at [129, 193] on button "button" at bounding box center [125, 192] width 10 height 10
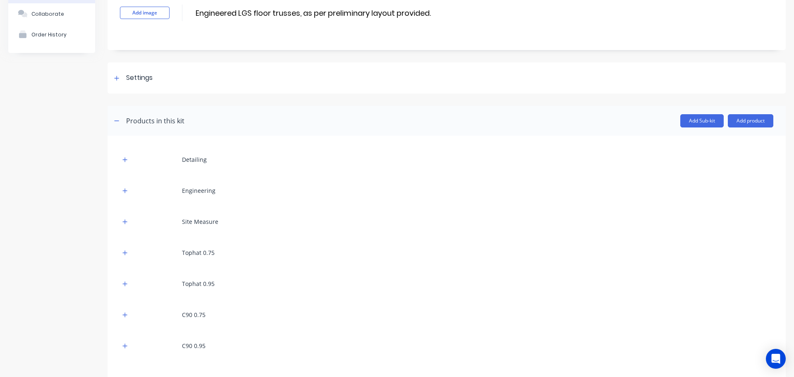
scroll to position [100, 0]
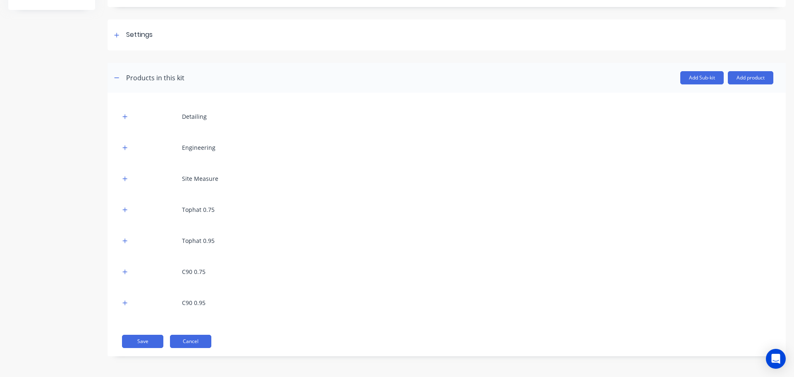
click at [193, 338] on button "Cancel" at bounding box center [190, 340] width 41 height 13
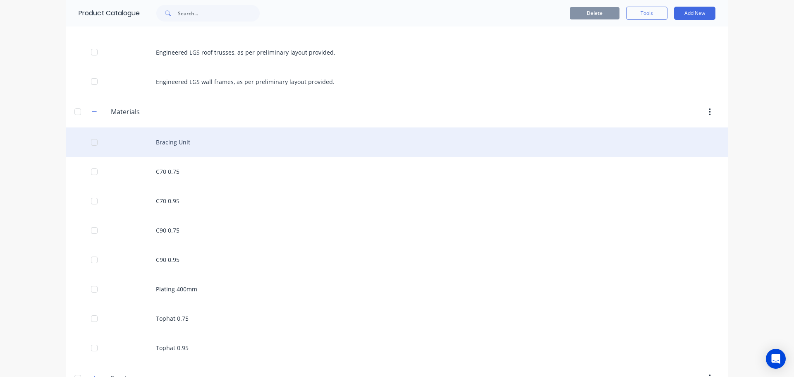
scroll to position [135, 0]
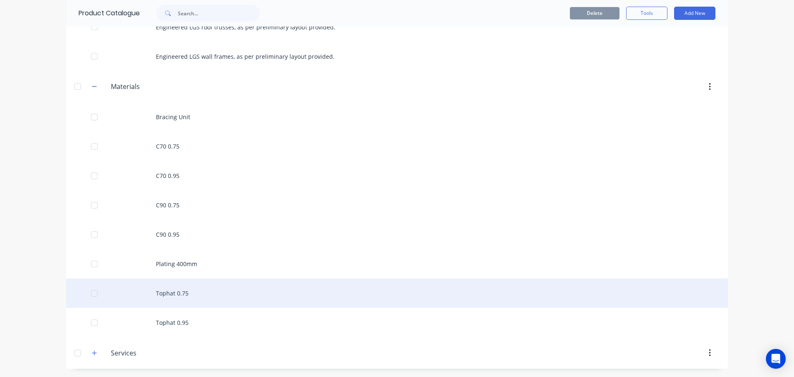
click at [169, 286] on div "Tophat 0.75" at bounding box center [396, 292] width 661 height 29
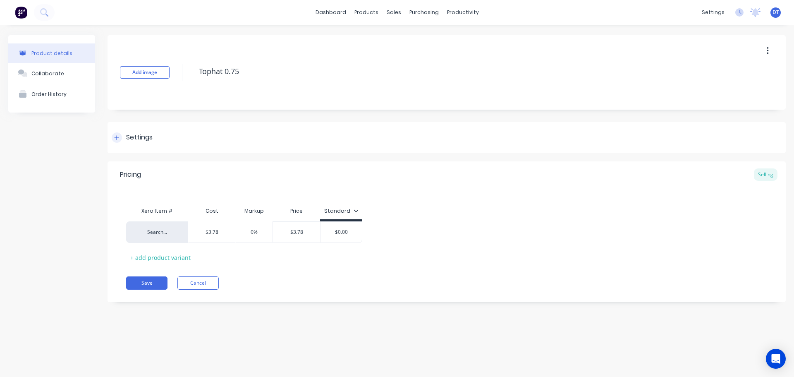
click at [112, 138] on div at bounding box center [117, 137] width 10 height 10
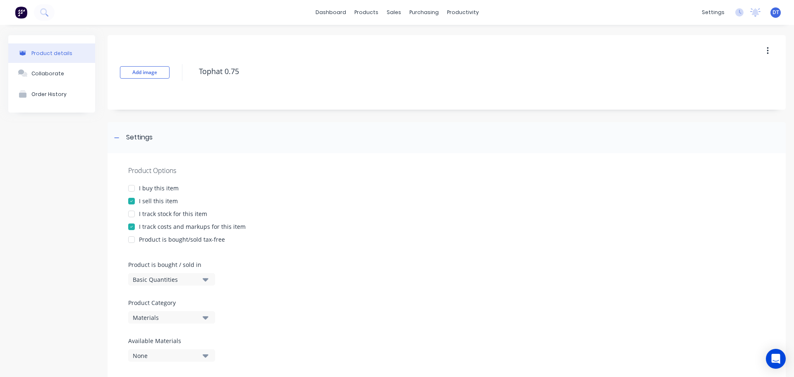
click at [131, 224] on div at bounding box center [131, 226] width 17 height 17
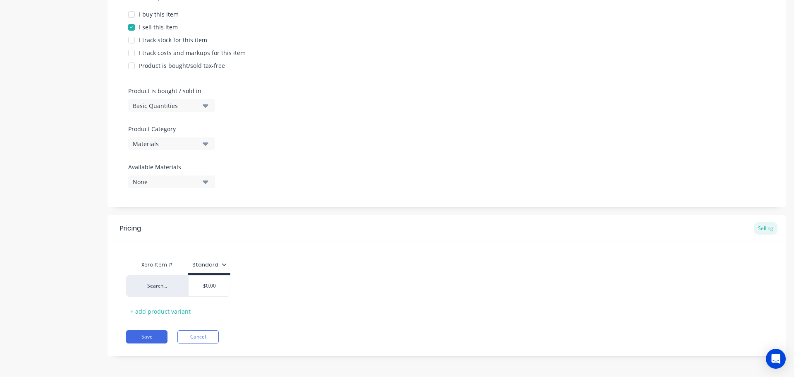
scroll to position [175, 0]
click at [149, 336] on button "Save" at bounding box center [146, 334] width 41 height 13
type textarea "x"
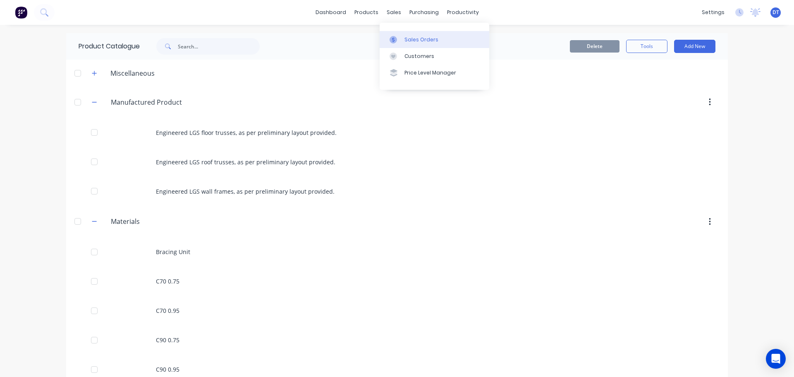
click at [403, 37] on link "Sales Orders" at bounding box center [434, 39] width 110 height 17
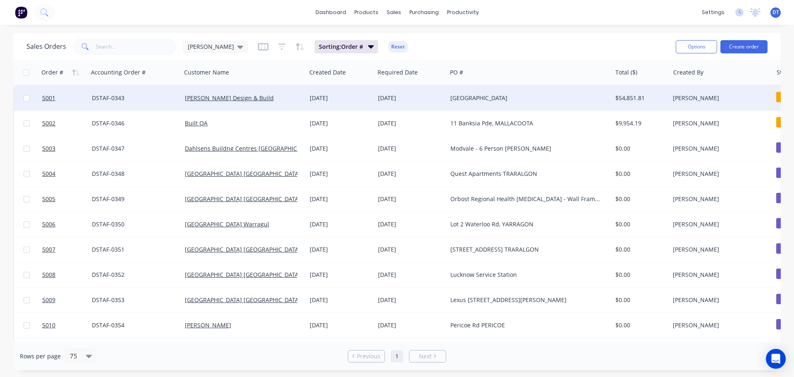
click at [479, 102] on div "[GEOGRAPHIC_DATA]" at bounding box center [525, 98] width 150 height 8
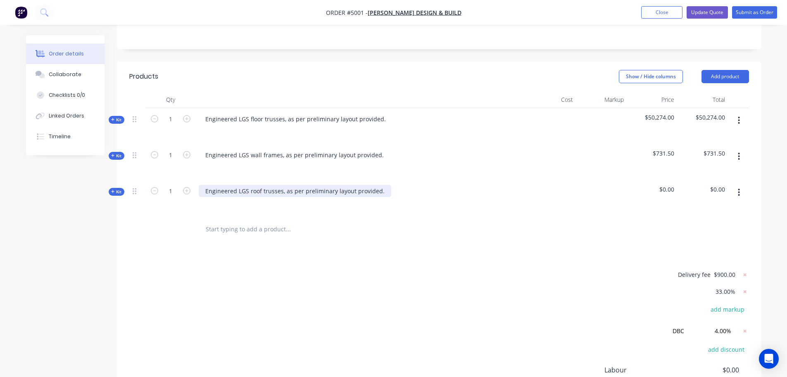
scroll to position [207, 0]
click at [119, 186] on span "Kit" at bounding box center [116, 189] width 11 height 6
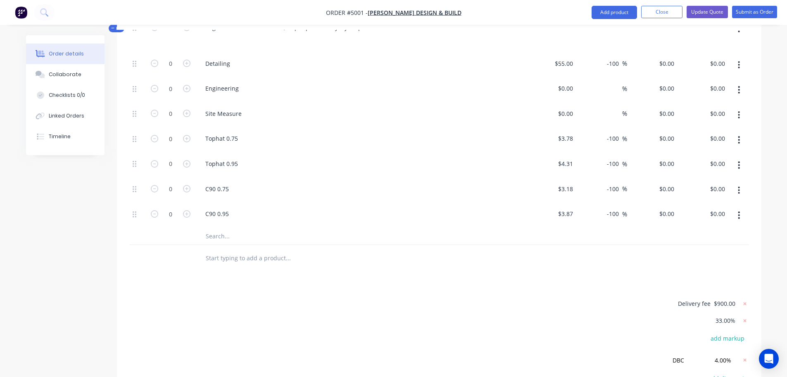
scroll to position [372, 0]
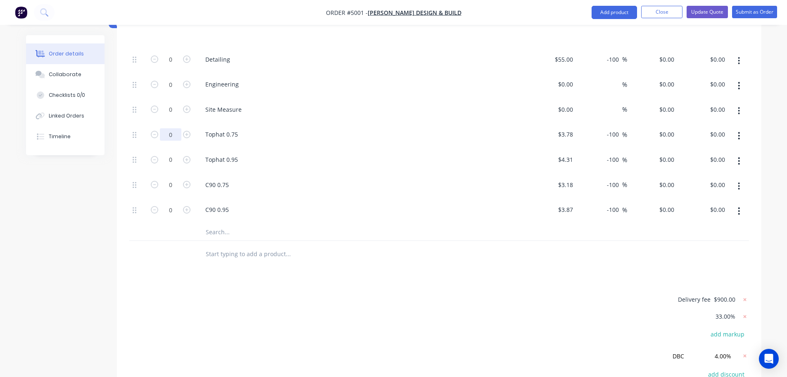
click at [177, 128] on input "0" at bounding box center [170, 134] width 21 height 12
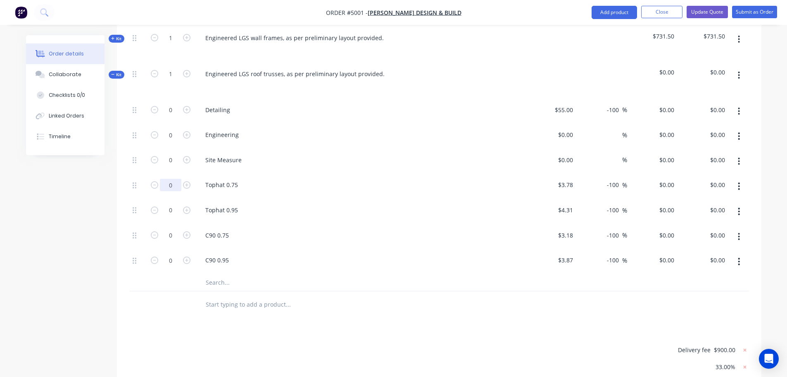
scroll to position [207, 0]
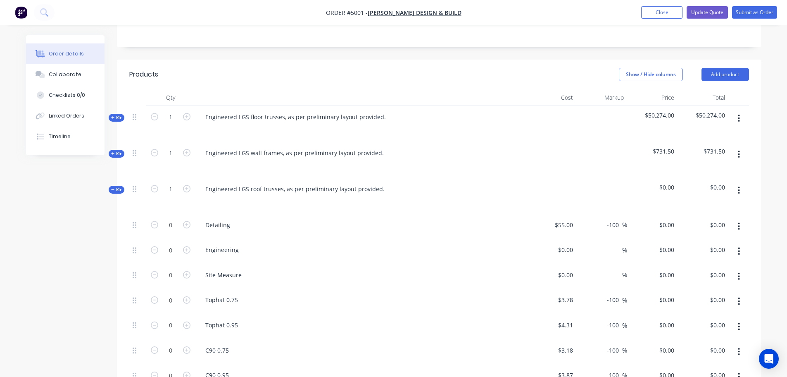
click at [738, 186] on icon "button" at bounding box center [739, 190] width 2 height 9
click at [689, 255] on div "Delete" at bounding box center [710, 261] width 64 height 12
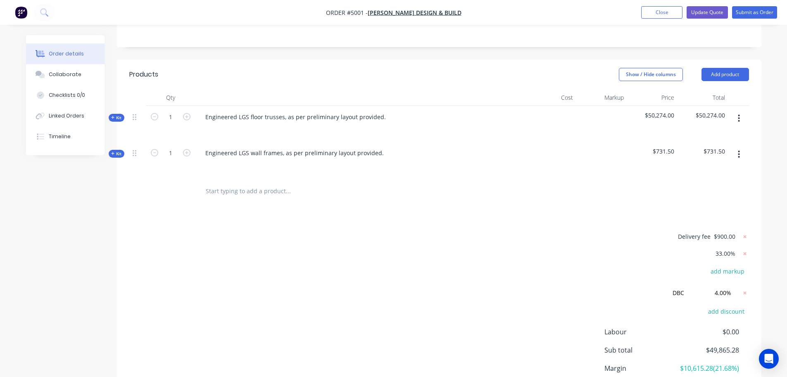
click at [261, 183] on input "text" at bounding box center [287, 191] width 165 height 17
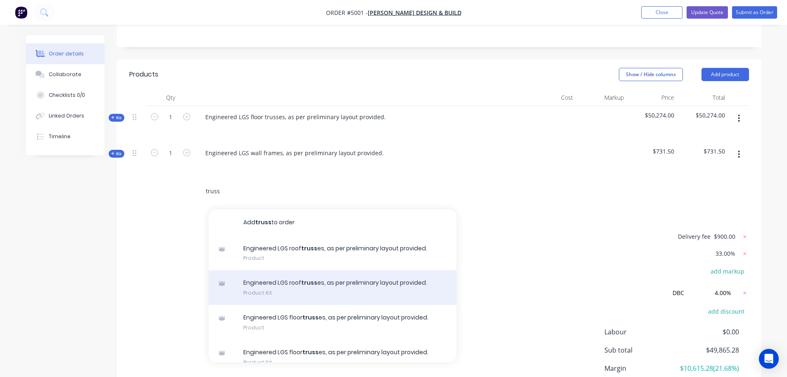
type input "truss"
click at [279, 270] on div "Engineered LGS roof truss es, as per preliminary layout provided. Product Kit" at bounding box center [333, 287] width 248 height 35
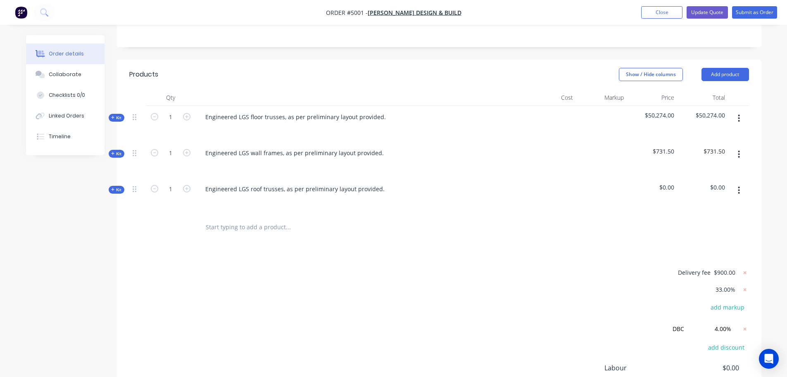
drag, startPoint x: 112, startPoint y: 165, endPoint x: 117, endPoint y: 167, distance: 5.8
click at [112, 187] on icon at bounding box center [113, 189] width 4 height 4
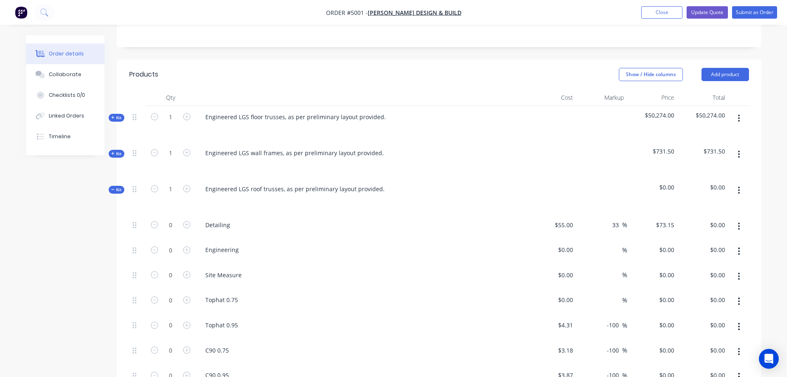
scroll to position [372, 0]
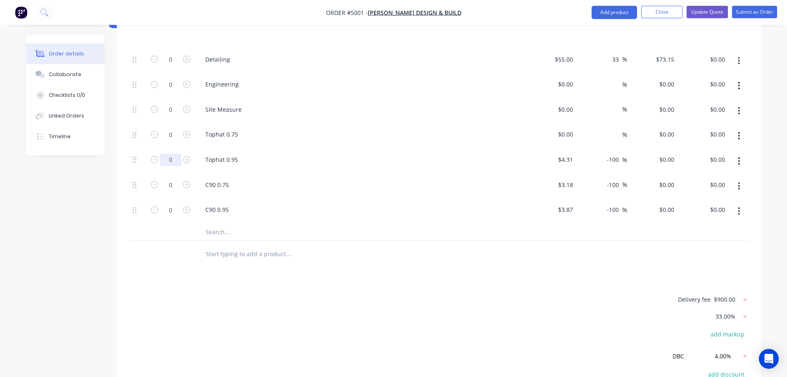
click at [172, 153] on input "0" at bounding box center [170, 159] width 21 height 12
click at [175, 128] on input "0" at bounding box center [170, 134] width 21 height 12
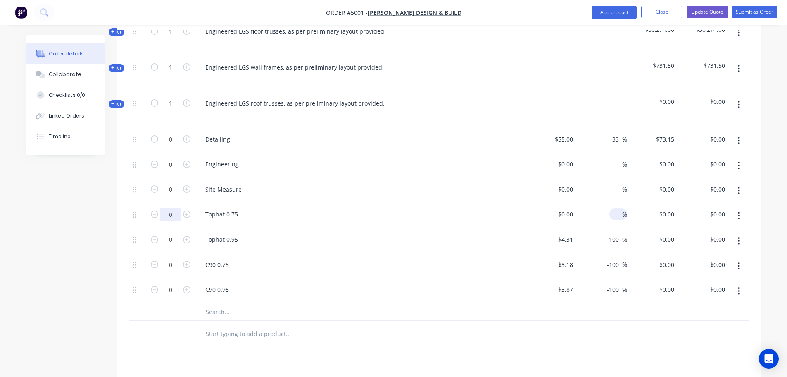
scroll to position [289, 0]
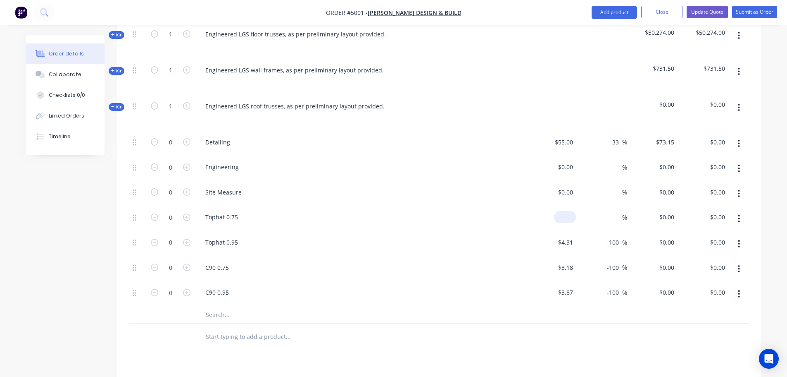
click at [568, 211] on input at bounding box center [567, 217] width 19 height 12
click at [571, 211] on input at bounding box center [572, 217] width 10 height 12
type input "$0.00"
click at [592, 181] on div "%" at bounding box center [602, 193] width 51 height 25
click at [658, 14] on button "Close" at bounding box center [662, 12] width 41 height 12
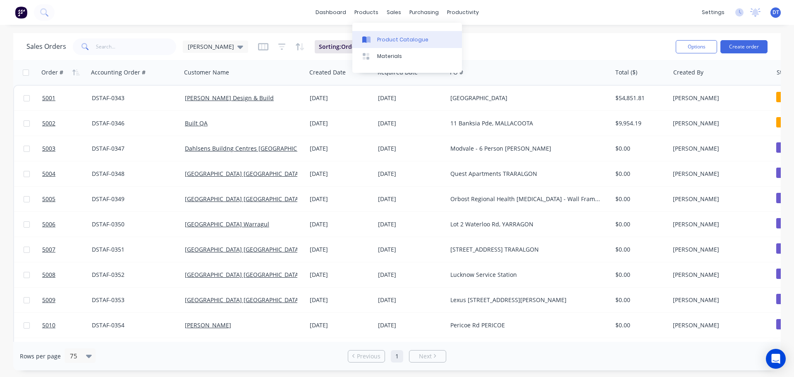
click at [378, 37] on div "Product Catalogue" at bounding box center [402, 39] width 51 height 7
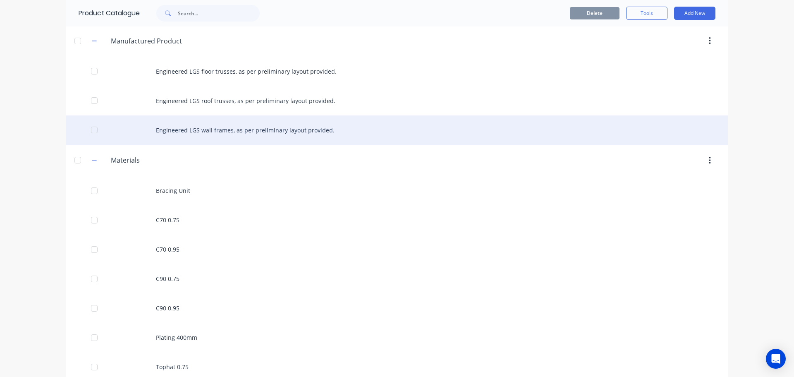
scroll to position [135, 0]
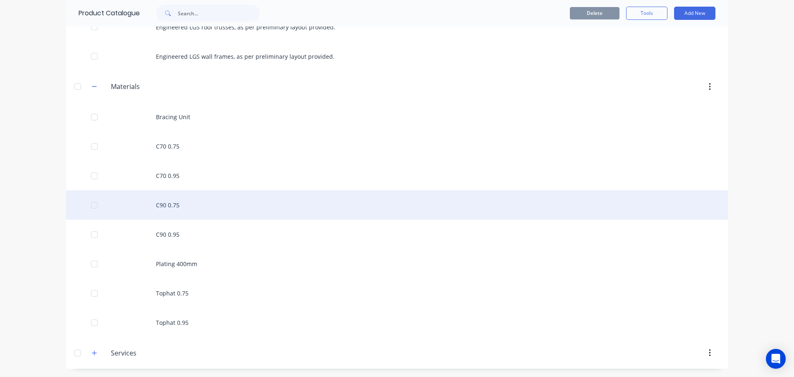
click at [177, 205] on div "C90 0.75" at bounding box center [396, 204] width 661 height 29
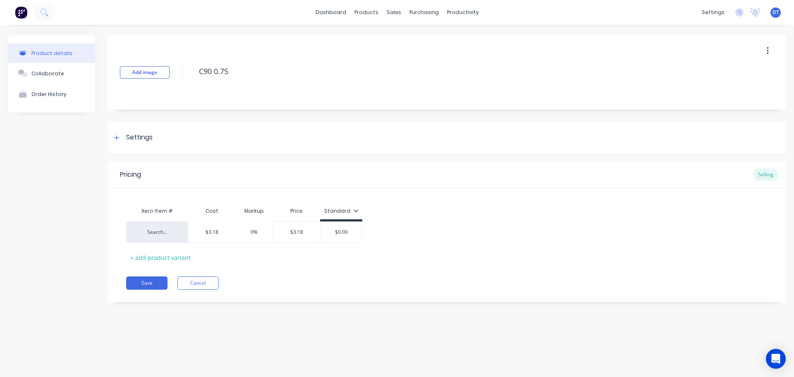
drag, startPoint x: 293, startPoint y: 85, endPoint x: 304, endPoint y: 87, distance: 11.4
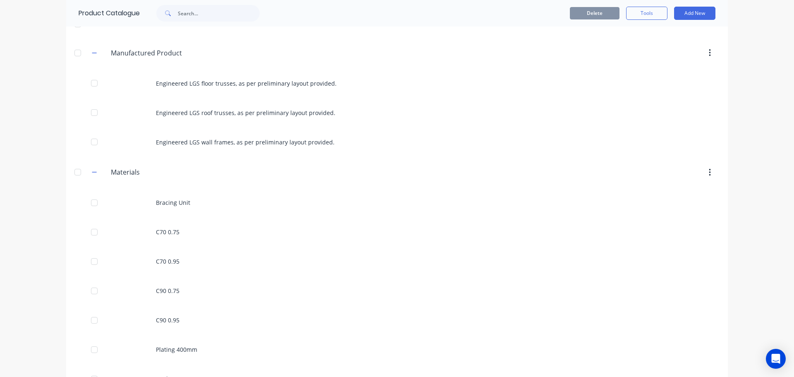
scroll to position [135, 0]
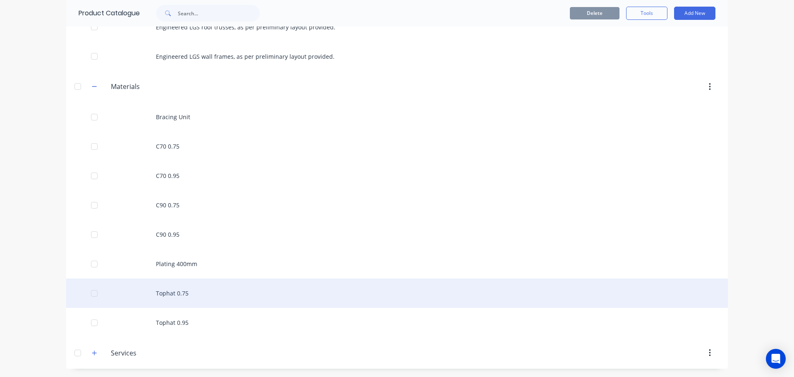
click at [176, 288] on div "Tophat 0.75" at bounding box center [396, 292] width 661 height 29
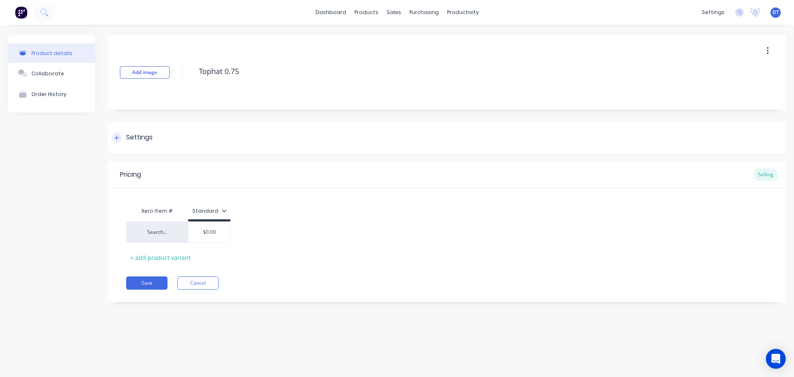
click at [114, 136] on icon at bounding box center [116, 138] width 5 height 6
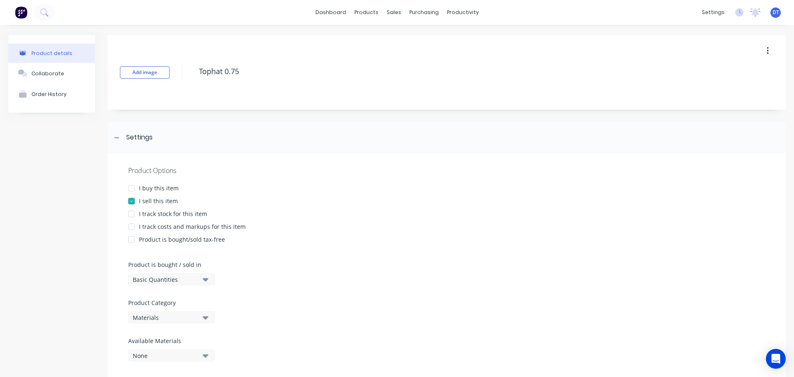
click at [131, 225] on div at bounding box center [131, 226] width 17 height 17
type textarea "x"
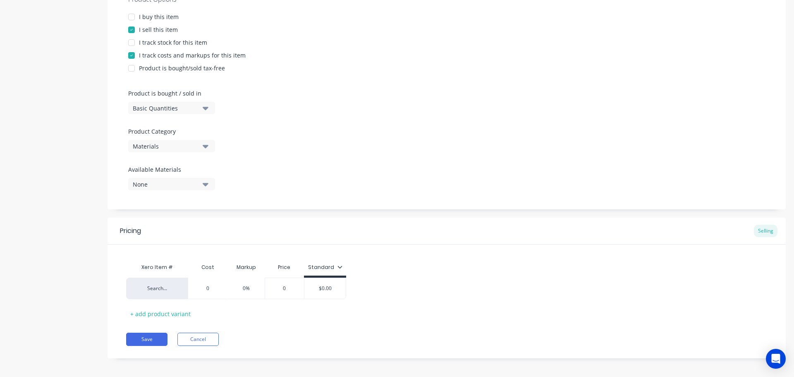
scroll to position [175, 0]
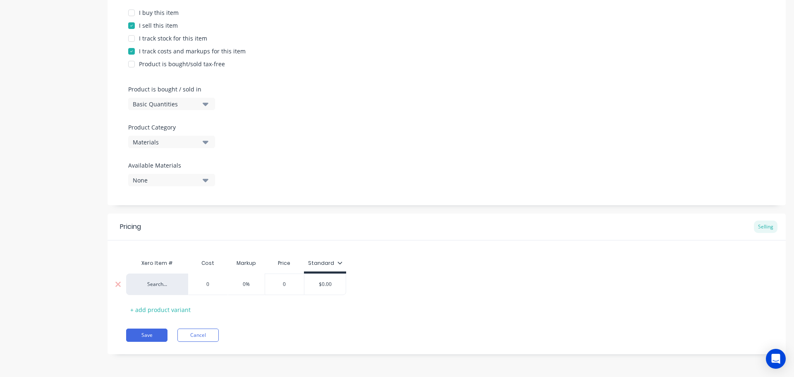
type input "0"
click at [214, 282] on input "0" at bounding box center [207, 283] width 41 height 7
drag, startPoint x: 203, startPoint y: 282, endPoint x: 179, endPoint y: 279, distance: 23.8
click at [178, 280] on div "Search... 0 0 0% 0 $0.00" at bounding box center [236, 283] width 220 height 21
type textarea "x"
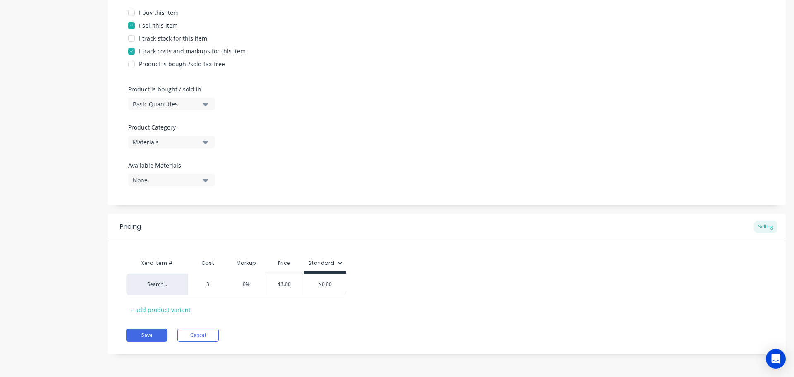
type input "3."
type textarea "x"
type input "3.7"
type textarea "x"
type input "3.78"
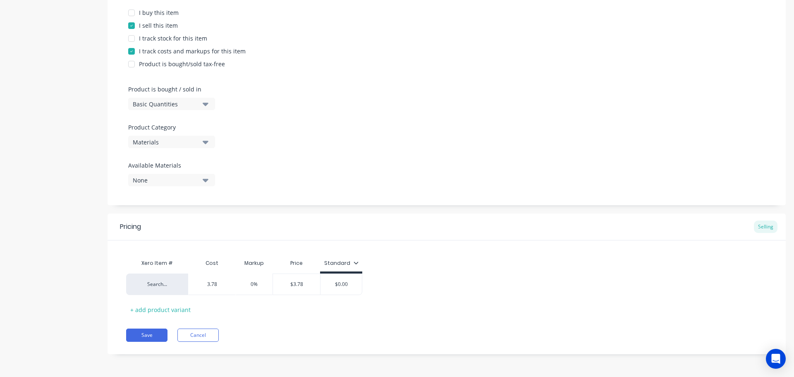
click at [496, 310] on div "Xero Item # Cost Markup Price Standard Search... $3.78 3.78 0% $3.78 $0.00 + ad…" at bounding box center [446, 285] width 641 height 61
type input "0%"
click at [253, 286] on input "0%" at bounding box center [254, 283] width 41 height 7
click at [140, 331] on button "Save" at bounding box center [146, 334] width 41 height 13
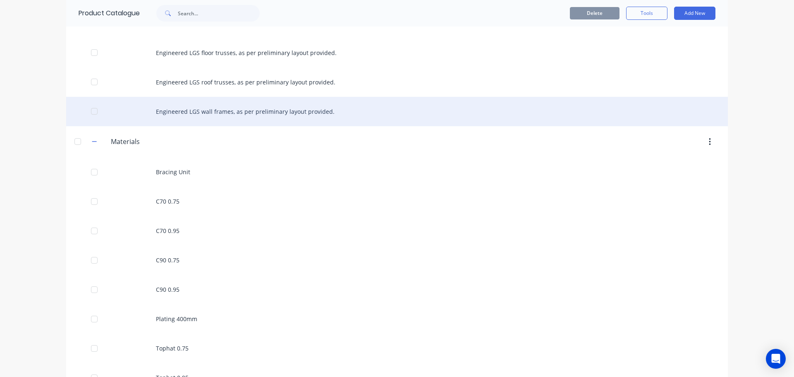
scroll to position [135, 0]
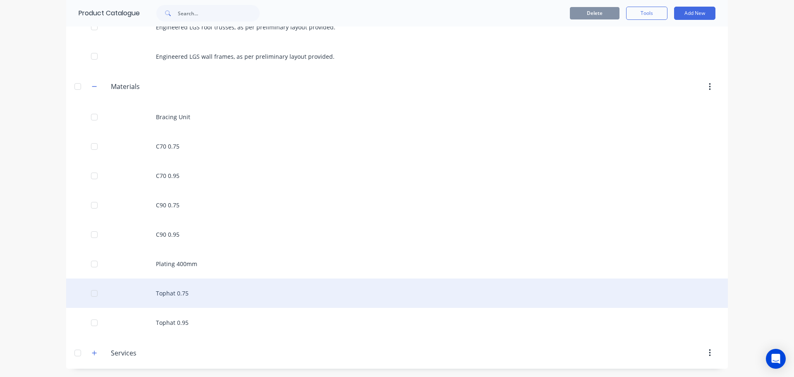
click at [168, 293] on div "Tophat 0.75" at bounding box center [396, 292] width 661 height 29
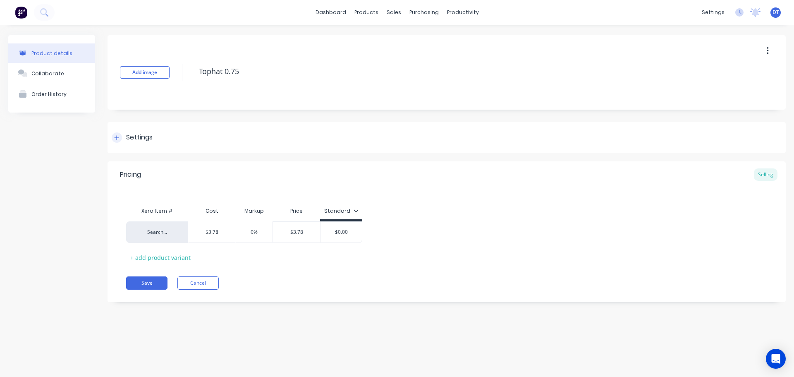
click at [119, 134] on div at bounding box center [117, 137] width 10 height 10
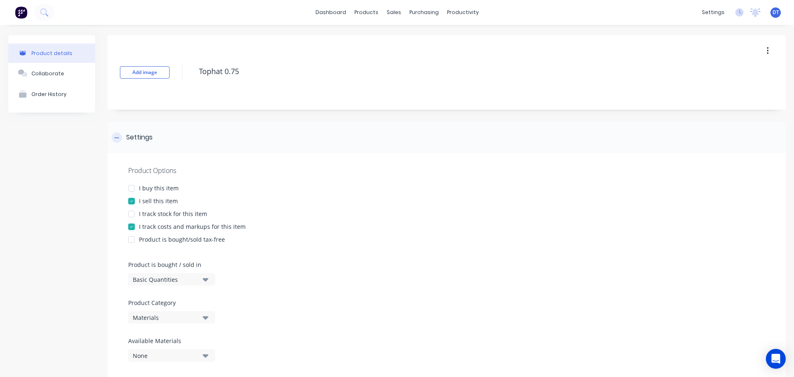
click at [116, 139] on icon at bounding box center [116, 138] width 5 height 6
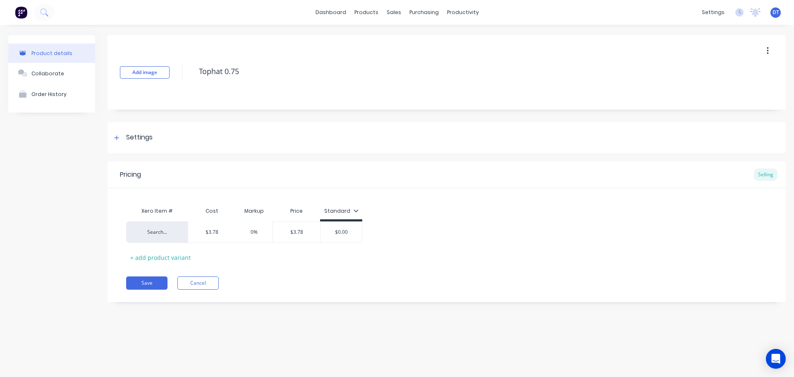
click at [48, 52] on div "Product details" at bounding box center [51, 53] width 41 height 6
type textarea "x"
click at [381, 41] on div "Product Catalogue" at bounding box center [402, 39] width 51 height 7
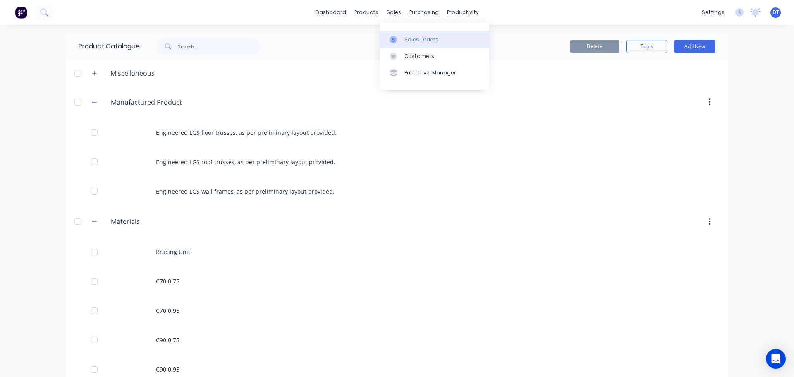
click at [408, 44] on link "Sales Orders" at bounding box center [434, 39] width 110 height 17
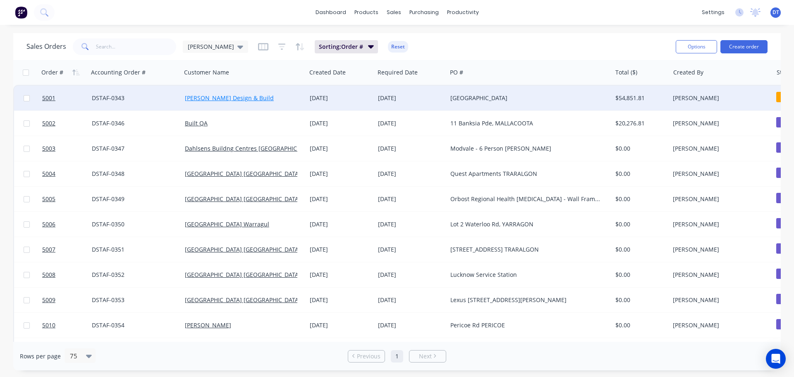
click at [236, 100] on link "[PERSON_NAME] Design & Build" at bounding box center [229, 98] width 89 height 8
click at [390, 100] on div "[DATE]" at bounding box center [411, 98] width 66 height 8
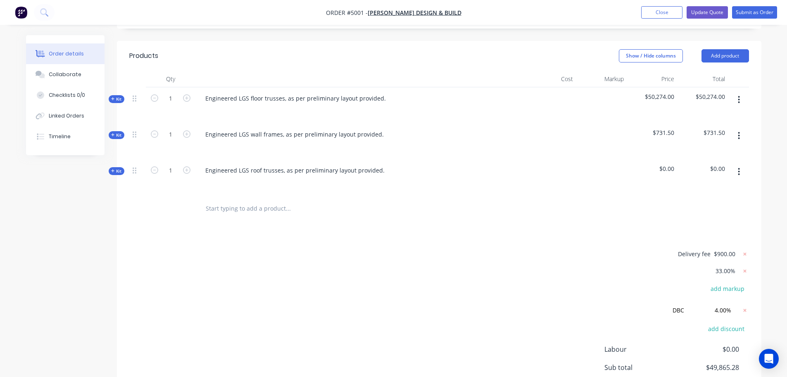
scroll to position [289, 0]
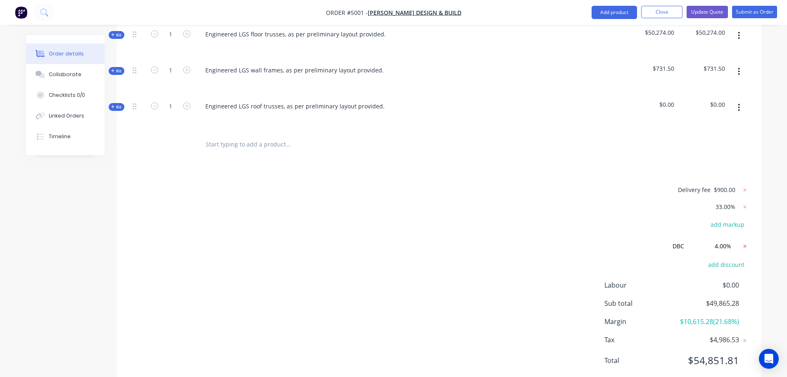
click at [744, 242] on icon at bounding box center [745, 246] width 8 height 8
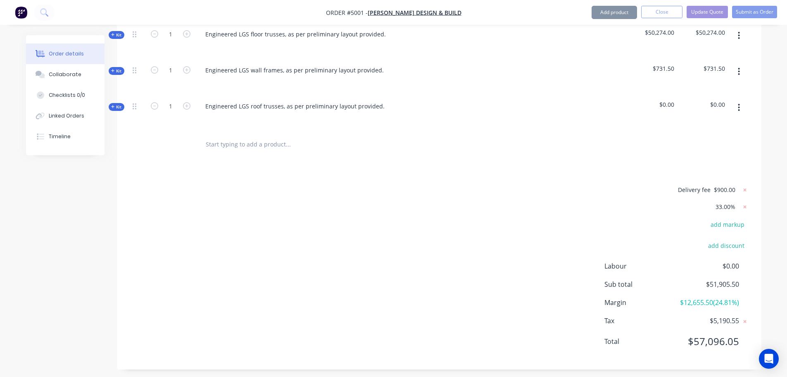
scroll to position [281, 0]
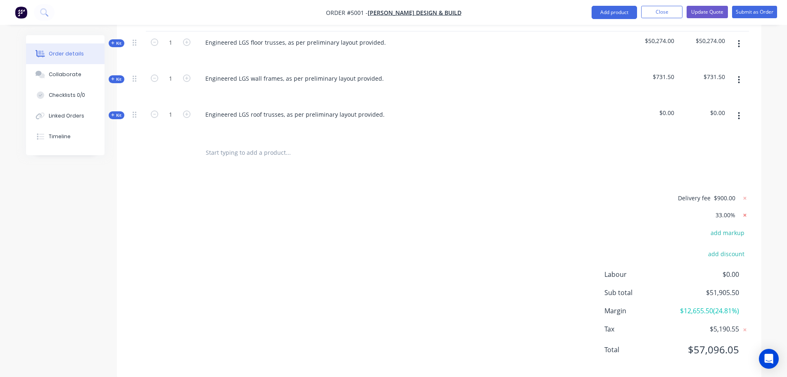
click at [744, 211] on icon at bounding box center [745, 215] width 8 height 8
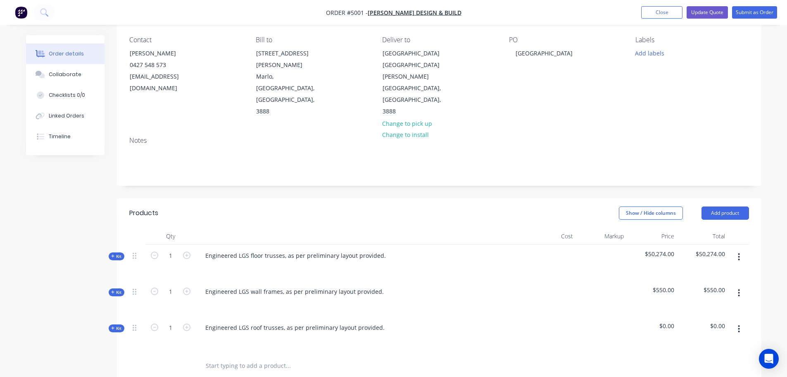
scroll to position [57, 0]
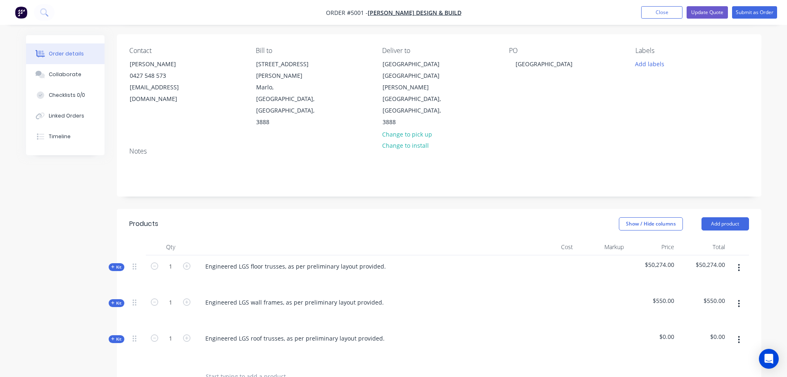
click at [119, 264] on span "Kit" at bounding box center [116, 267] width 11 height 6
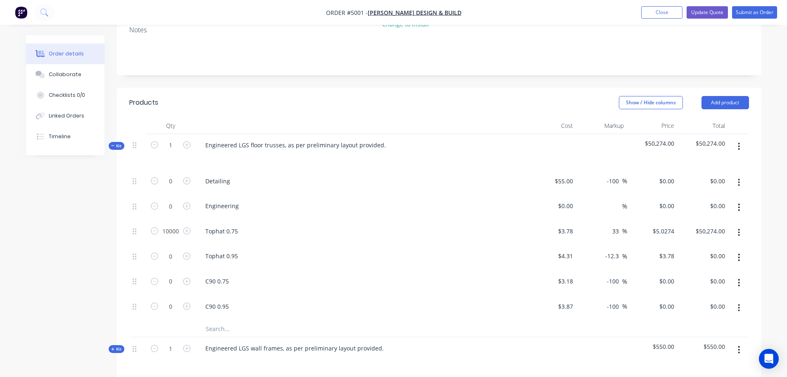
scroll to position [223, 0]
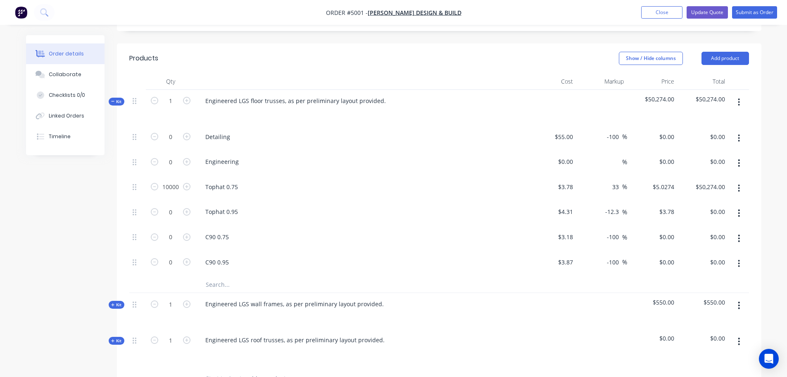
click at [116, 98] on span "Kit" at bounding box center [116, 101] width 11 height 6
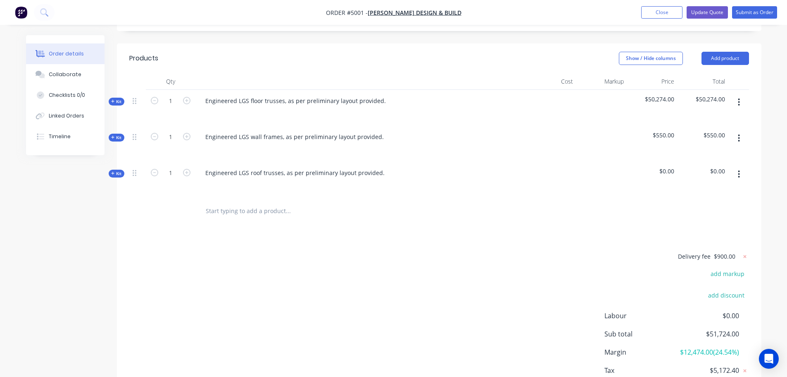
click at [224, 203] on input "text" at bounding box center [287, 211] width 165 height 17
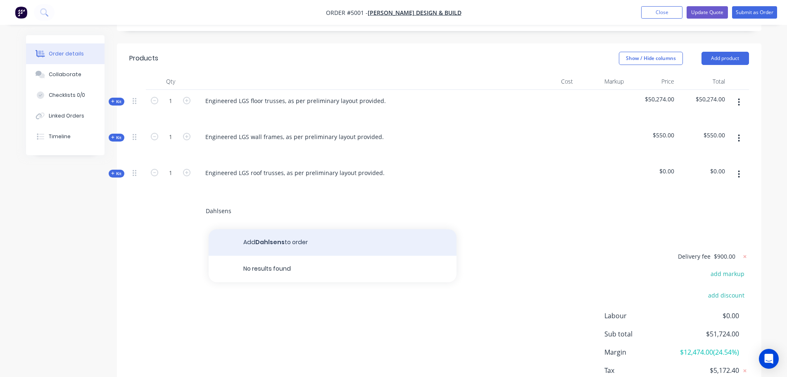
type input "Dahlsens"
click at [275, 229] on button "Add Dahlsens to order" at bounding box center [333, 242] width 248 height 26
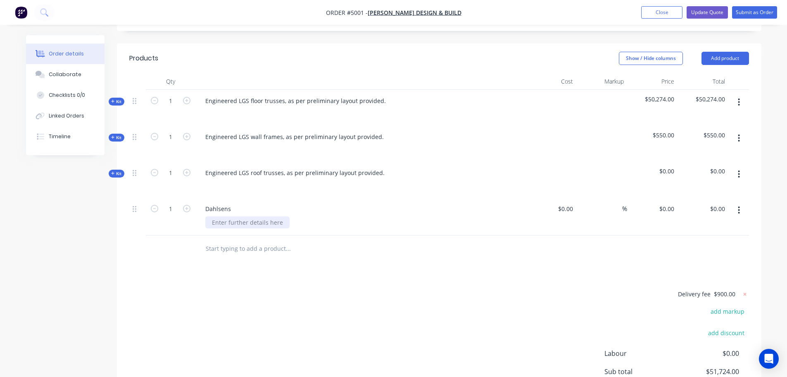
click at [242, 216] on div at bounding box center [247, 222] width 84 height 12
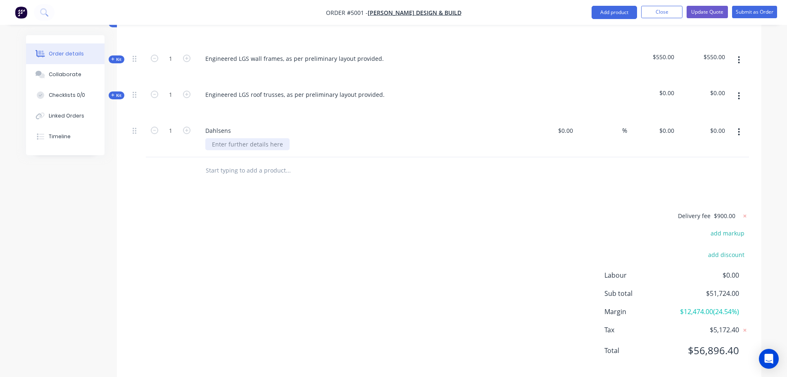
scroll to position [302, 0]
click at [742, 124] on button "button" at bounding box center [739, 131] width 19 height 15
click at [741, 124] on button "button" at bounding box center [739, 131] width 19 height 15
click at [445, 228] on div "Delivery fee $900.00 add markup add discount Labour $0.00 Sub total $51,724.00 …" at bounding box center [439, 287] width 620 height 155
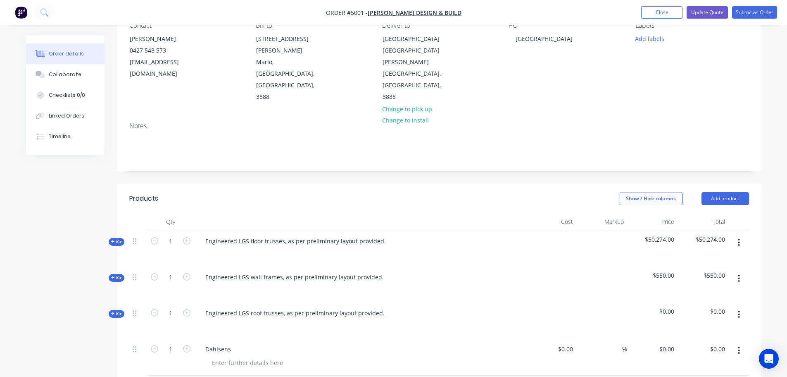
scroll to position [41, 0]
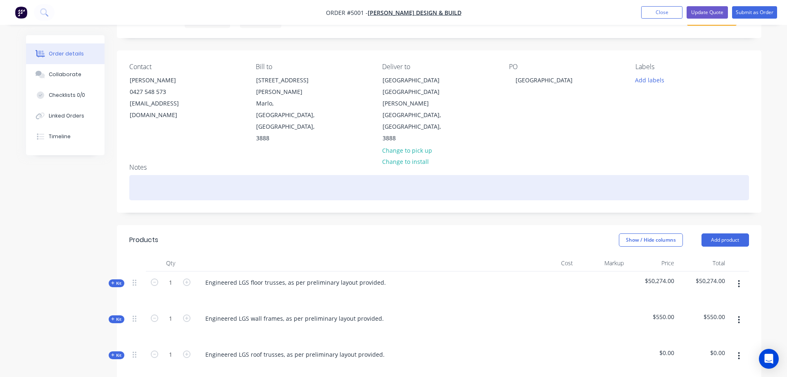
click at [141, 175] on div at bounding box center [439, 187] width 620 height 25
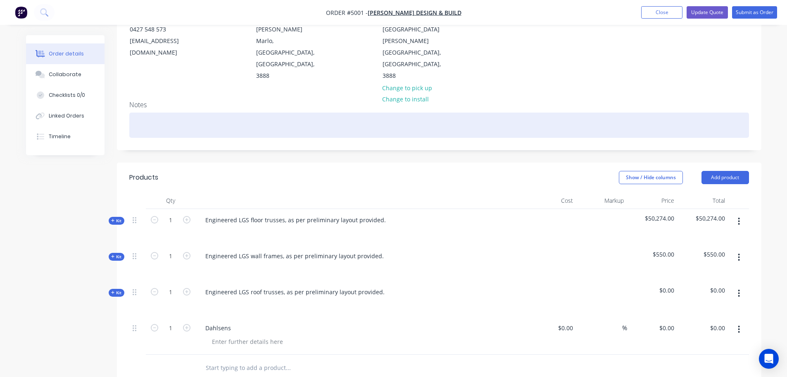
scroll to position [207, 0]
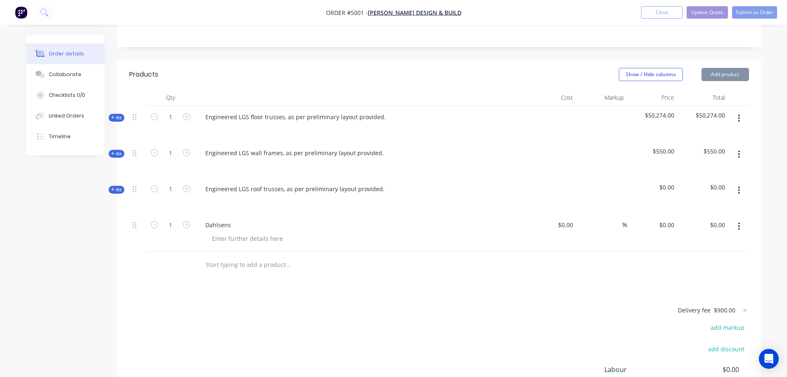
click at [739, 222] on icon "button" at bounding box center [740, 225] width 2 height 7
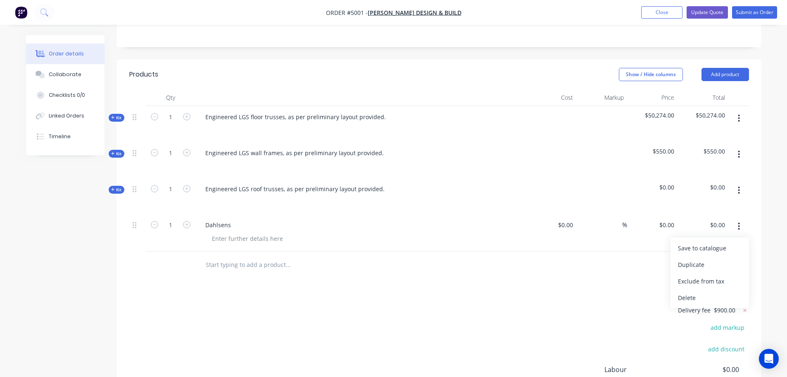
click at [524, 278] on div "Products Show / Hide columns Add product Qty Cost Markup Price Total Kit 1 Engi…" at bounding box center [439, 266] width 645 height 413
click at [253, 232] on div at bounding box center [247, 238] width 84 height 12
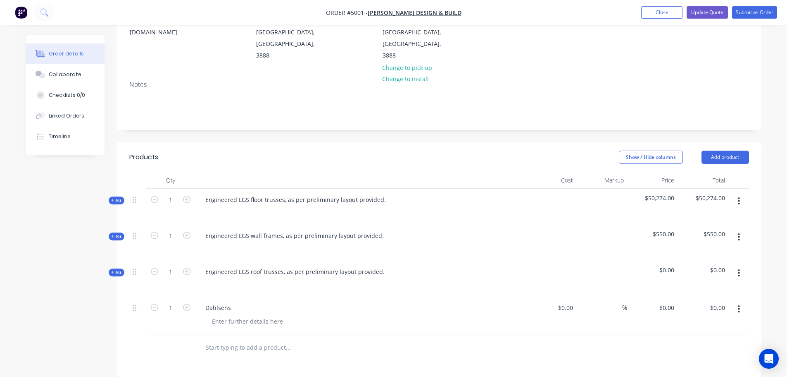
drag, startPoint x: 243, startPoint y: 364, endPoint x: 236, endPoint y: 337, distance: 27.7
click at [244, 363] on div "Products Show / Hide columns Add product Qty Cost Markup Price Total Kit 1 Engi…" at bounding box center [439, 348] width 645 height 413
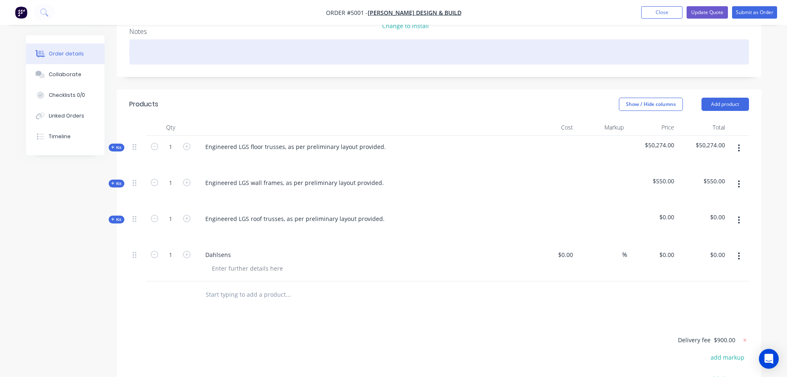
scroll to position [124, 0]
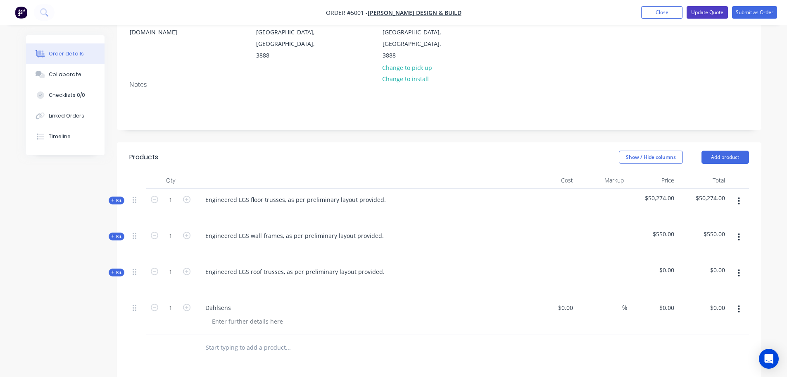
click at [710, 11] on button "Update Quote" at bounding box center [707, 12] width 41 height 12
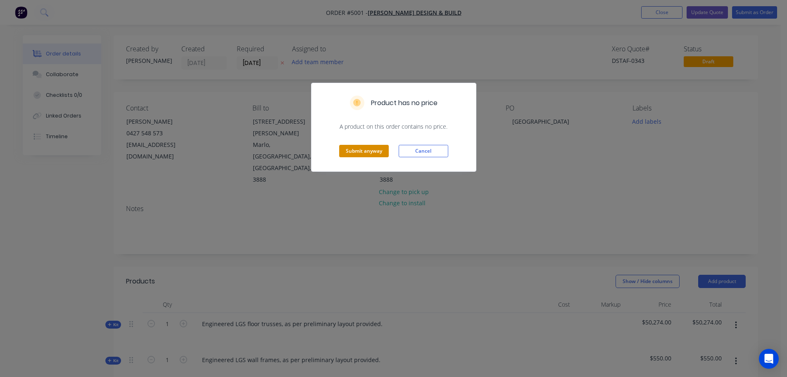
click at [365, 148] on button "Submit anyway" at bounding box center [364, 151] width 50 height 12
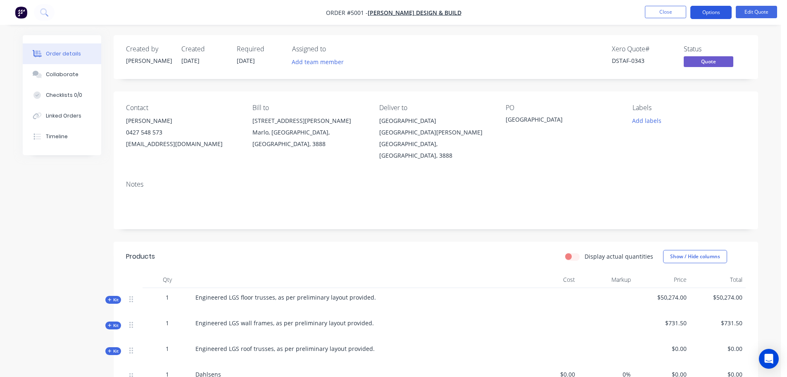
click at [709, 15] on button "Options" at bounding box center [711, 12] width 41 height 13
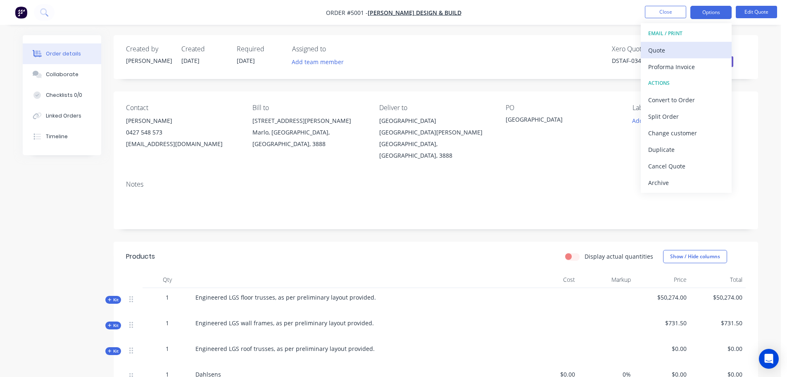
click at [667, 51] on div "Quote" at bounding box center [687, 50] width 76 height 12
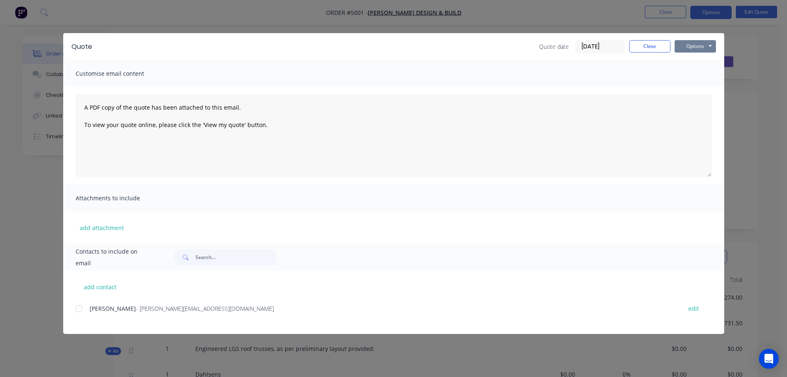
click at [701, 48] on button "Options" at bounding box center [695, 46] width 41 height 12
click at [694, 61] on button "Preview" at bounding box center [701, 61] width 53 height 14
